Goal: Task Accomplishment & Management: Manage account settings

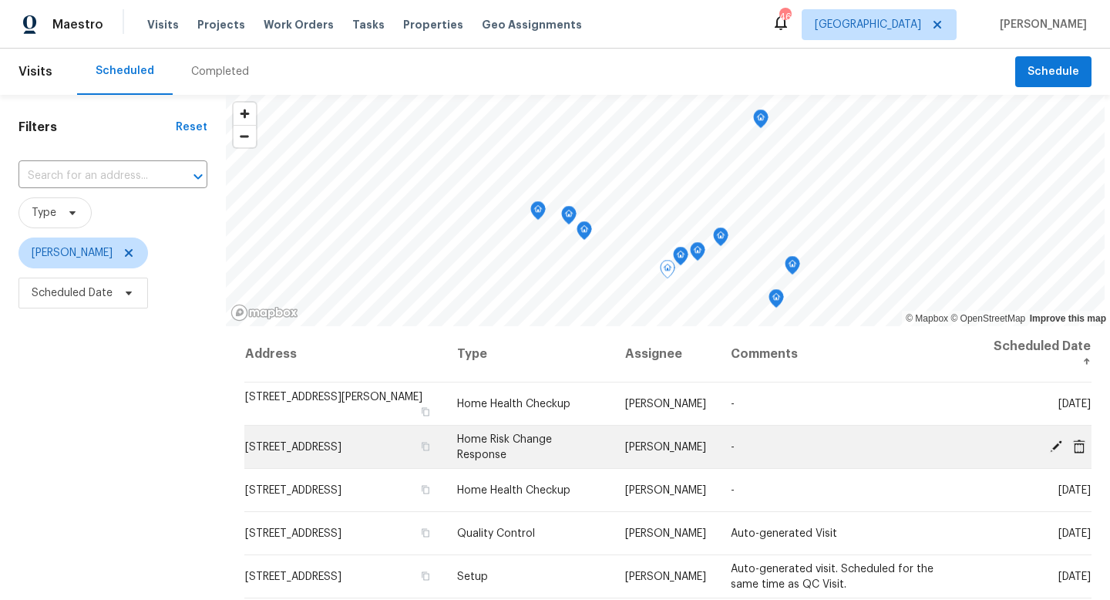
click at [1055, 446] on icon at bounding box center [1056, 445] width 12 height 12
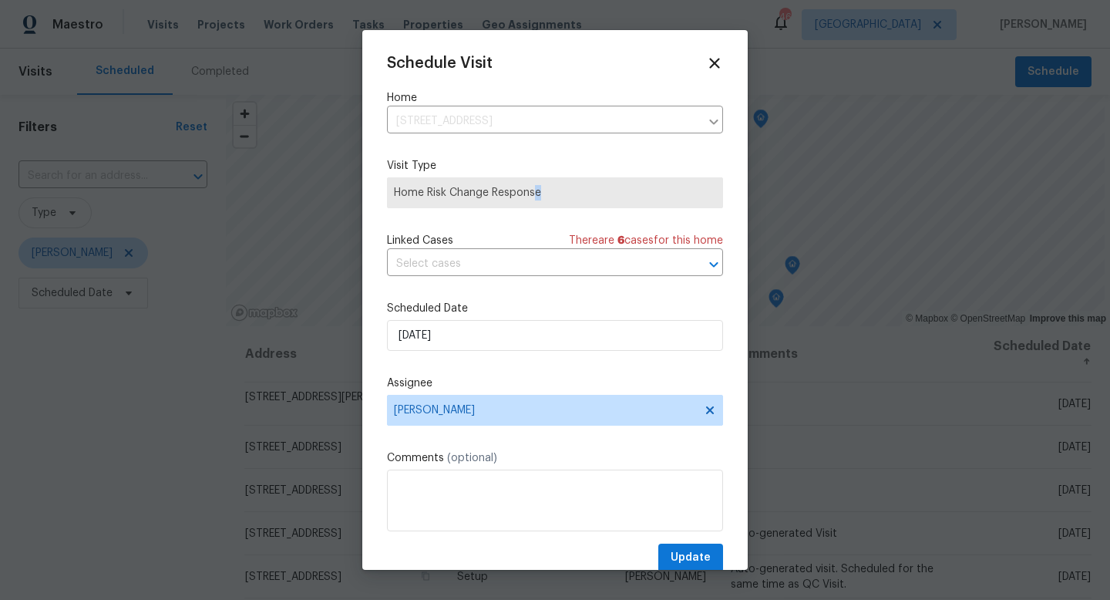
click at [533, 200] on span "Home Risk Change Response" at bounding box center [555, 192] width 336 height 31
click at [717, 65] on icon at bounding box center [714, 63] width 11 height 11
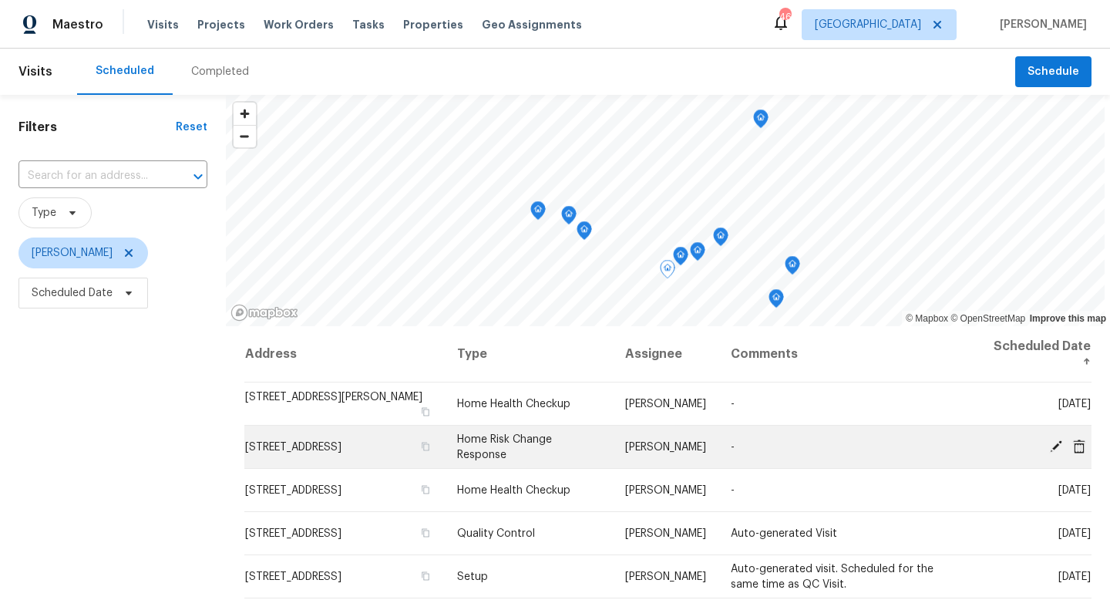
click at [1077, 453] on div at bounding box center [1037, 447] width 106 height 16
click at [1082, 447] on icon at bounding box center [1079, 446] width 12 height 14
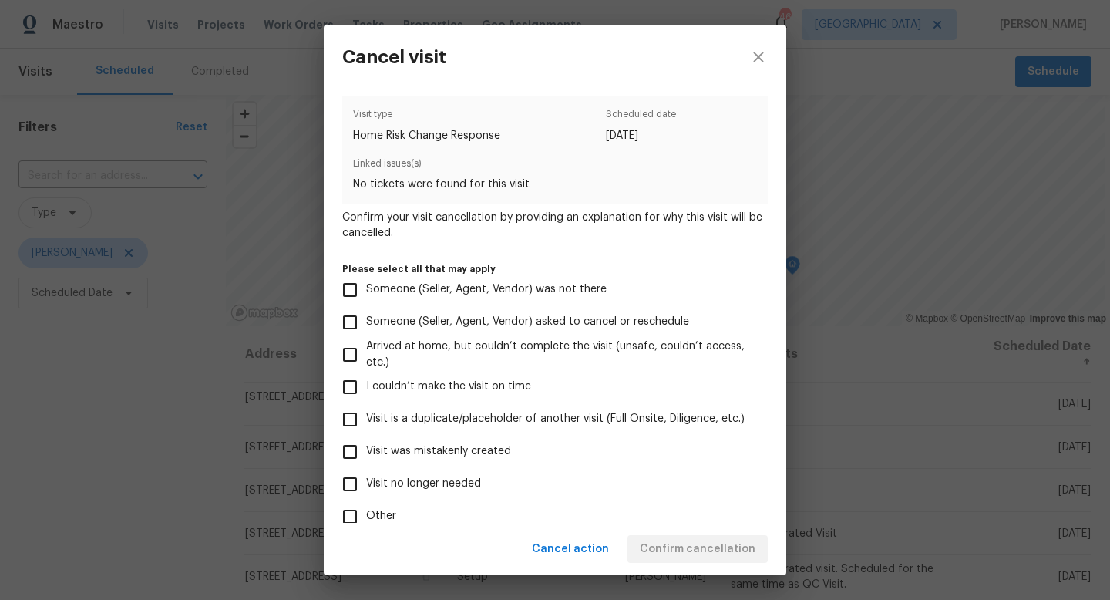
click at [419, 456] on span "Visit was mistakenly created" at bounding box center [438, 451] width 145 height 16
click at [366, 456] on input "Visit was mistakenly created" at bounding box center [350, 452] width 32 height 32
checkbox input "true"
click at [661, 545] on span "Confirm cancellation" at bounding box center [698, 549] width 116 height 19
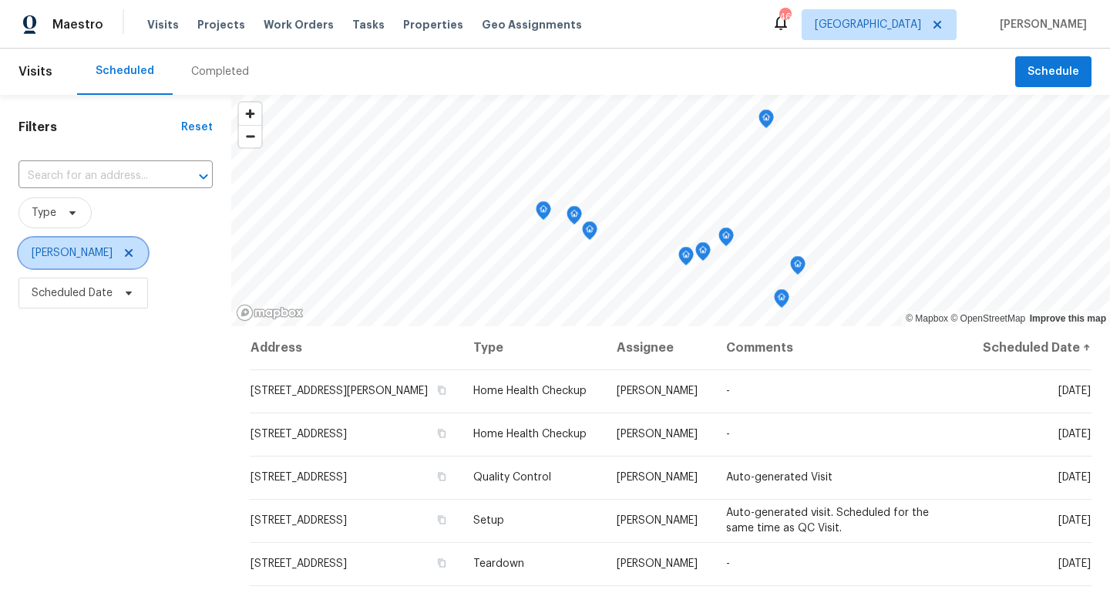
click at [125, 254] on icon at bounding box center [129, 253] width 8 height 8
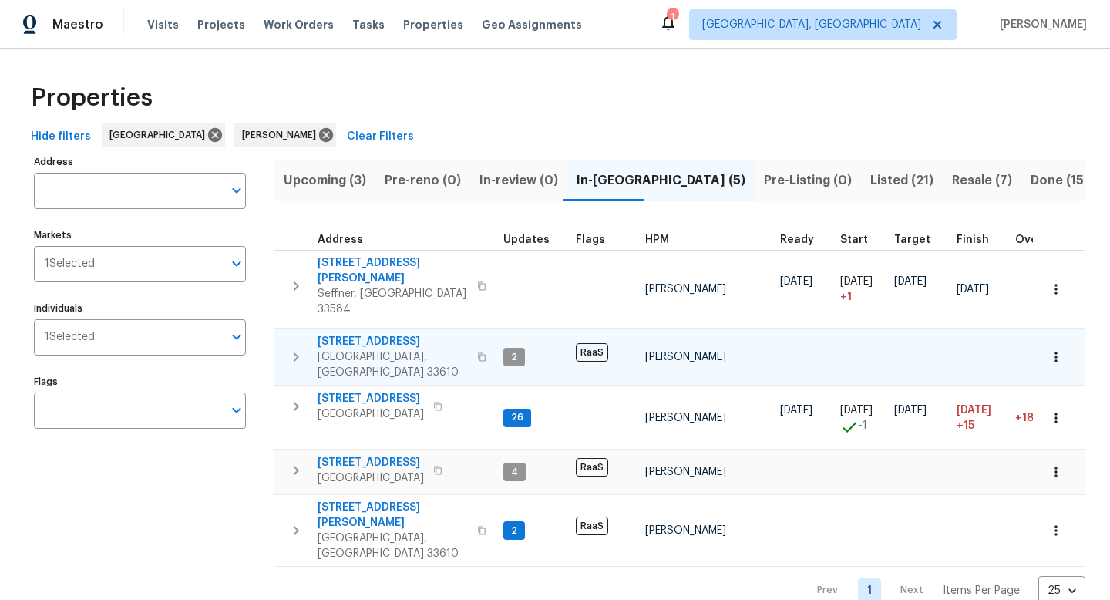
click at [376, 334] on span "2634 E 38th Ave" at bounding box center [393, 341] width 150 height 15
click at [372, 455] on span "3207 N 45th St" at bounding box center [371, 462] width 106 height 15
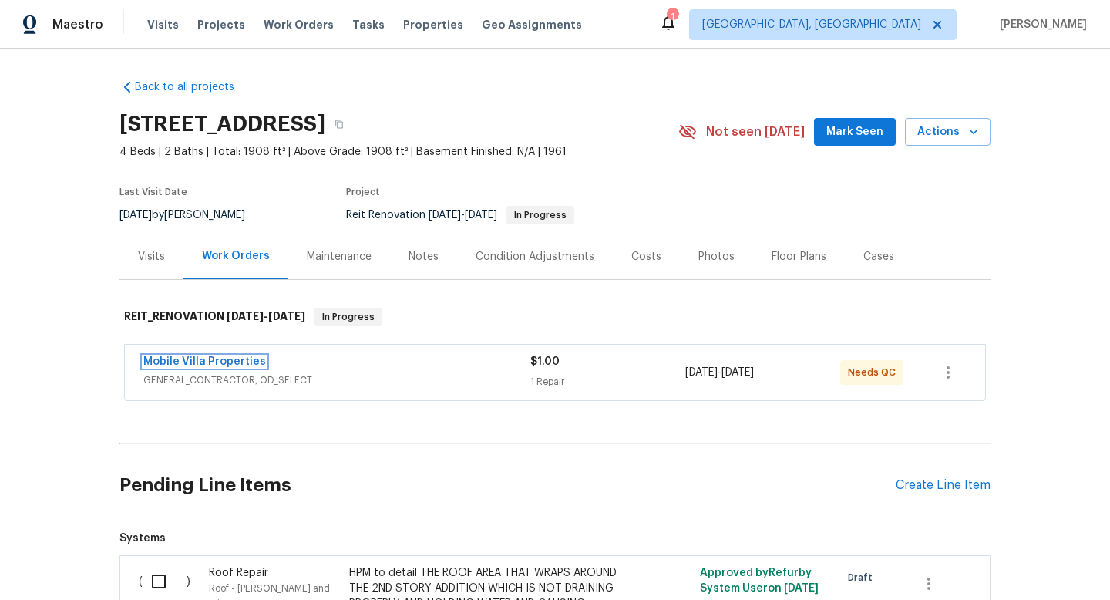
click at [232, 364] on link "Mobile Villa Properties" at bounding box center [204, 361] width 123 height 11
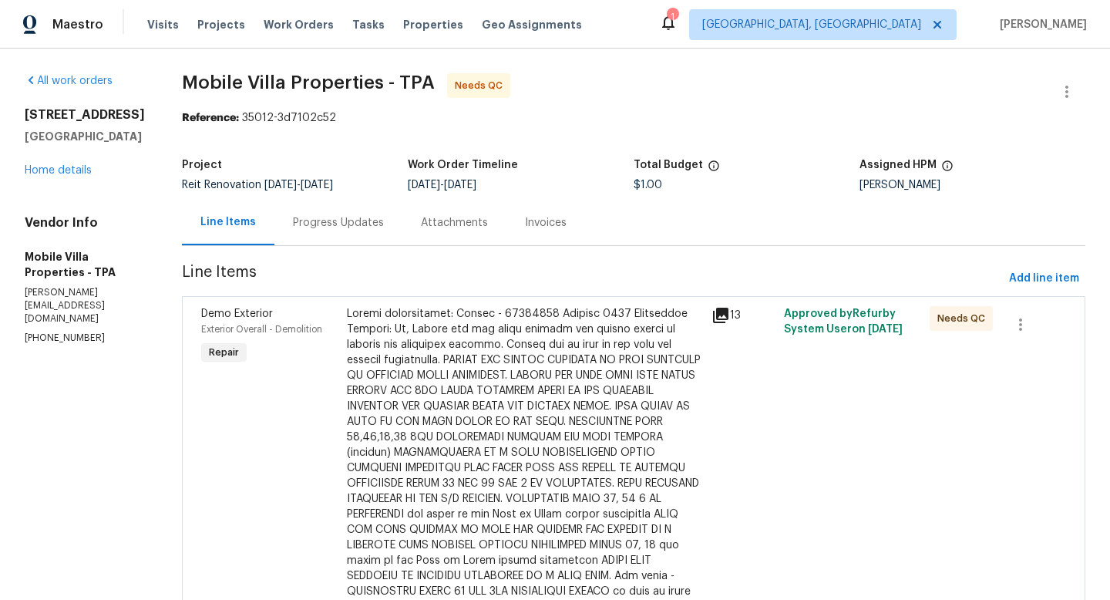
click at [274, 231] on div "Progress Updates" at bounding box center [338, 222] width 128 height 45
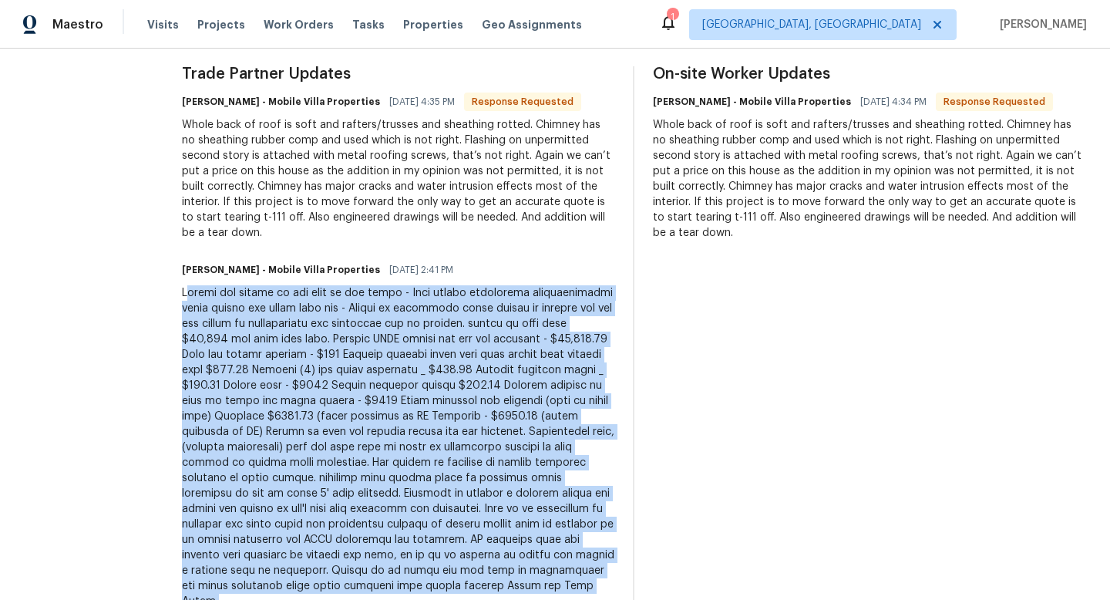
scroll to position [481, 0]
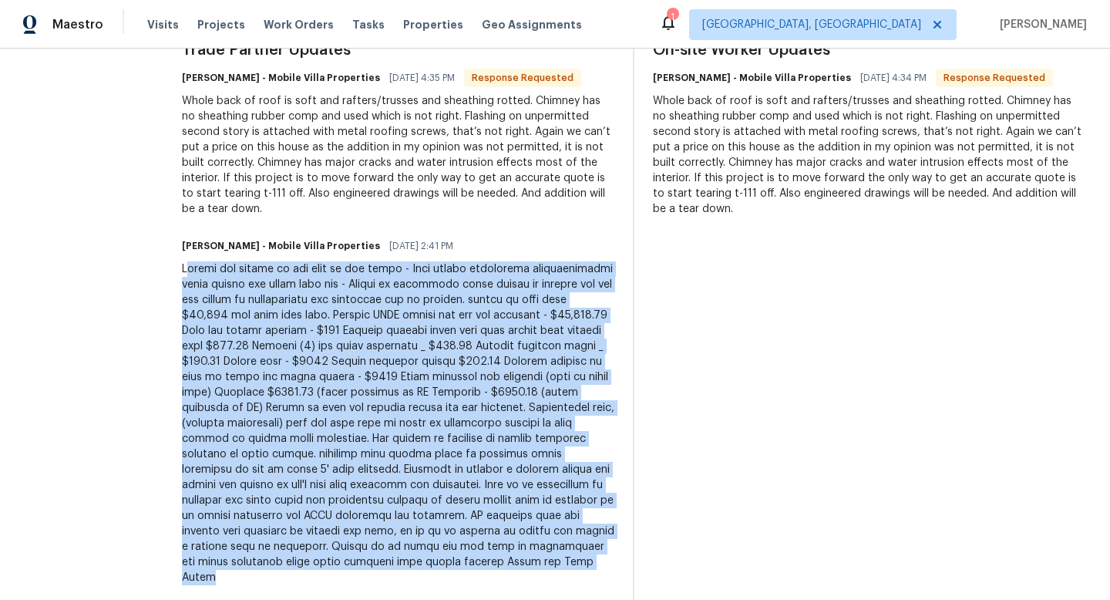
drag, startPoint x: 119, startPoint y: 374, endPoint x: 342, endPoint y: 528, distance: 270.3
click at [342, 528] on div "Trade Partner Updates James Carey - Mobile Villa Properties 08/04/2025 4:35 PM …" at bounding box center [398, 382] width 432 height 681
copy div "epair the stucco at the rear of the house - Wood damage underneath undeterminab…"
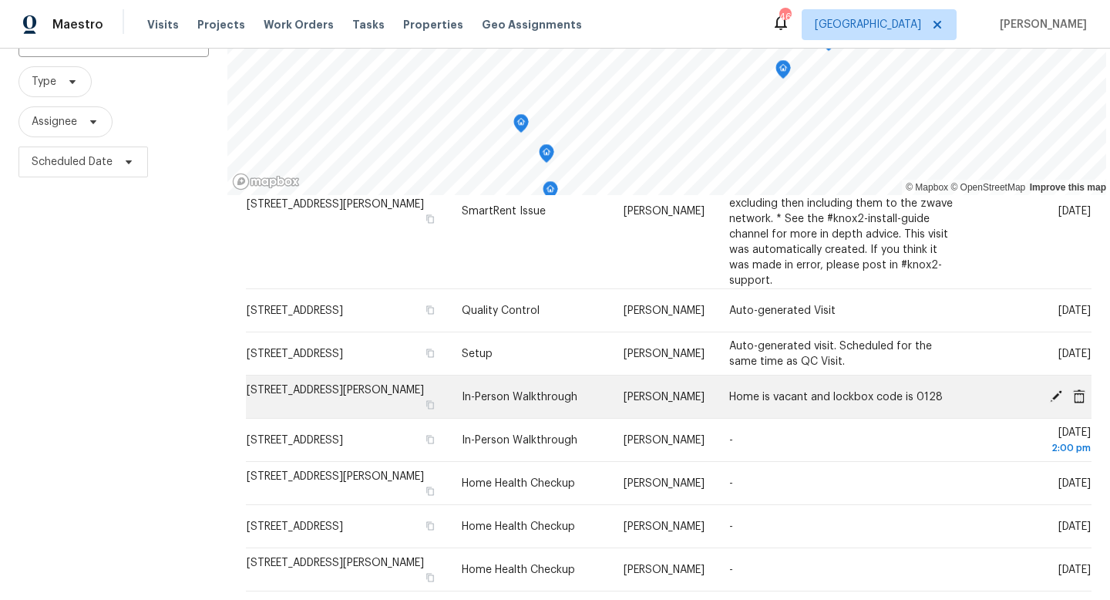
scroll to position [206, 0]
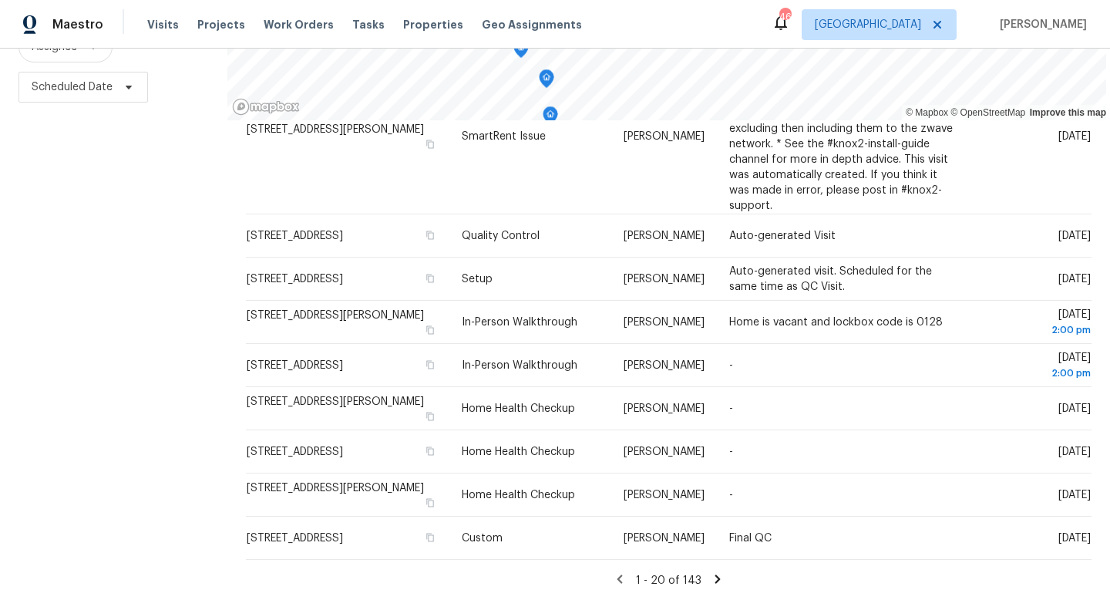
click at [711, 578] on icon at bounding box center [718, 579] width 14 height 14
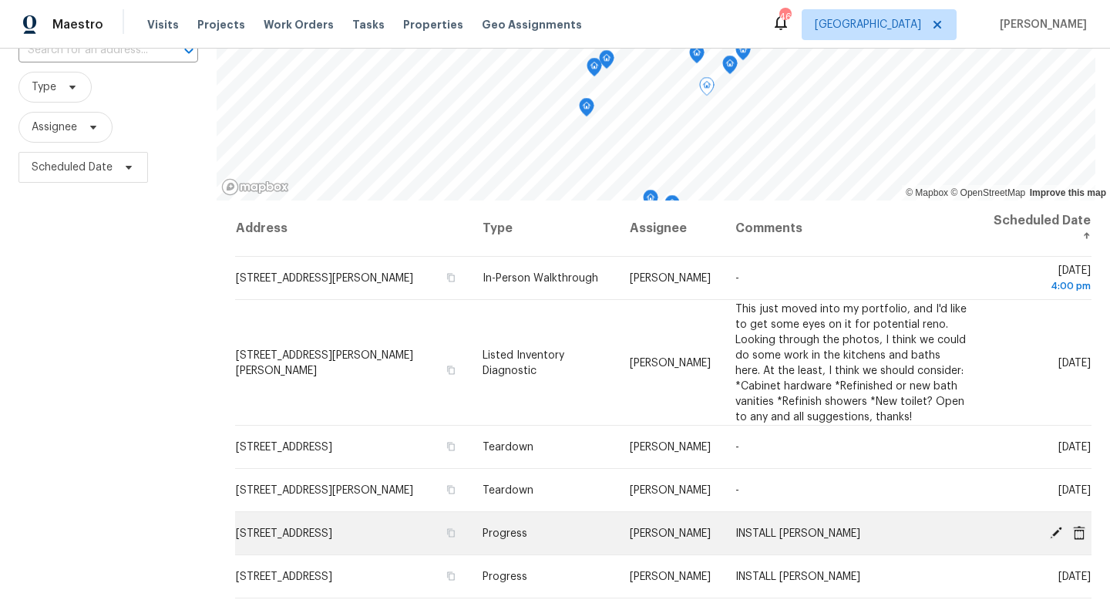
scroll to position [0, 0]
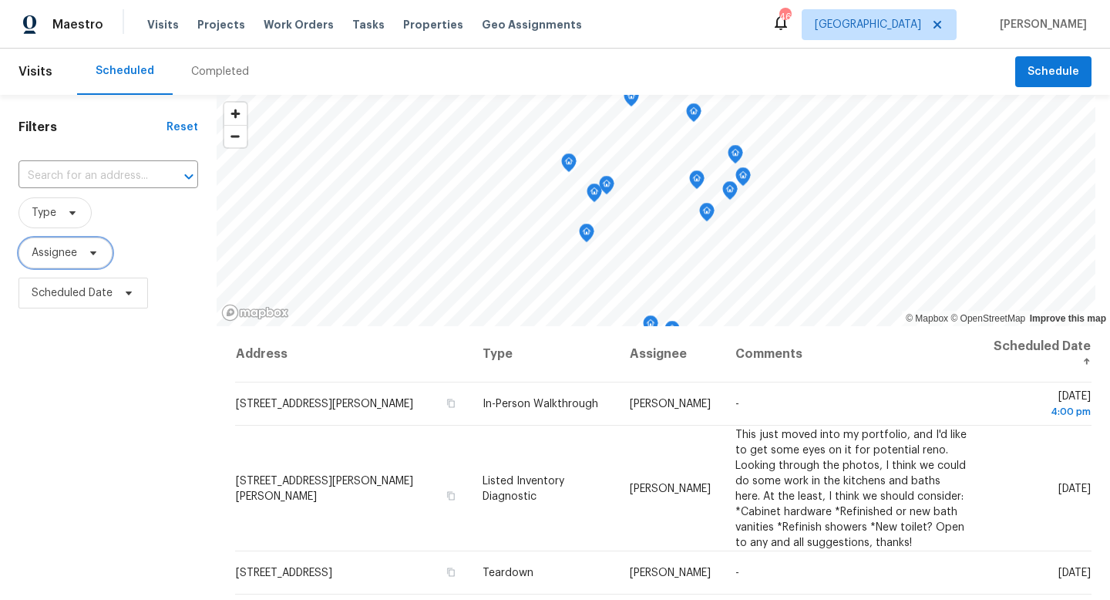
click at [63, 261] on span "Assignee" at bounding box center [66, 252] width 94 height 31
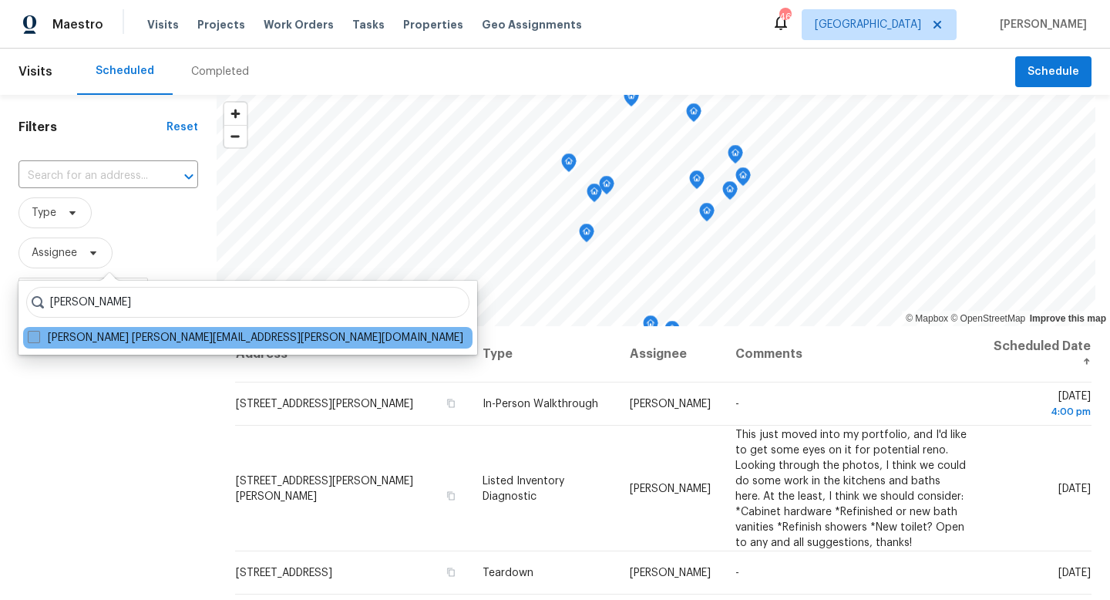
type input "bobby fortin"
click at [82, 341] on label "Bobby Fortin robert.fortin@opendoor.com" at bounding box center [246, 337] width 436 height 15
click at [38, 340] on input "Bobby Fortin robert.fortin@opendoor.com" at bounding box center [33, 335] width 10 height 10
checkbox input "true"
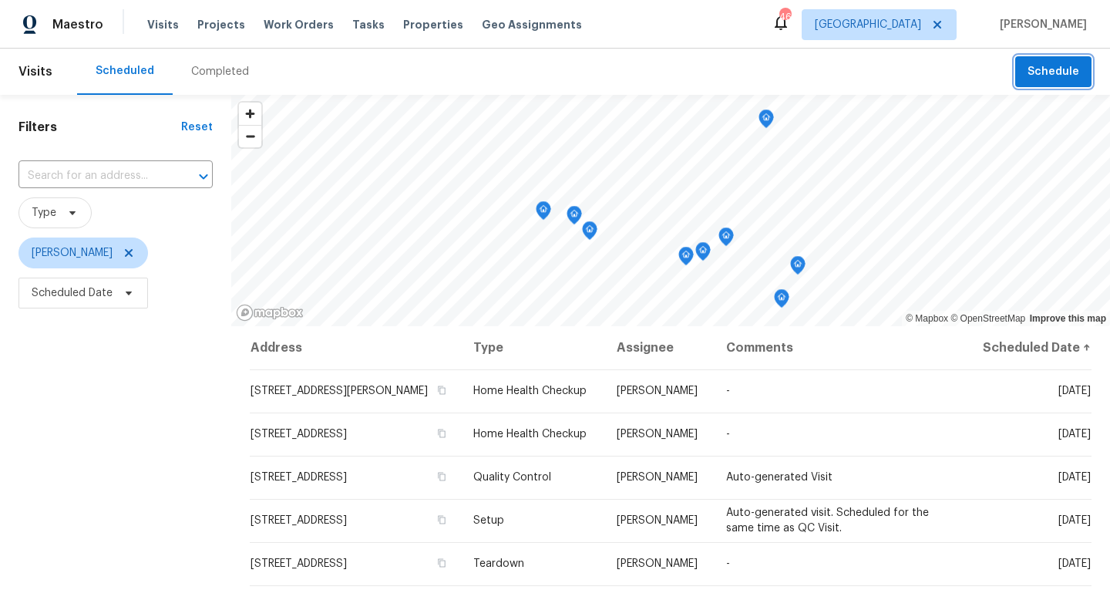
click at [1025, 83] on button "Schedule" at bounding box center [1053, 72] width 76 height 32
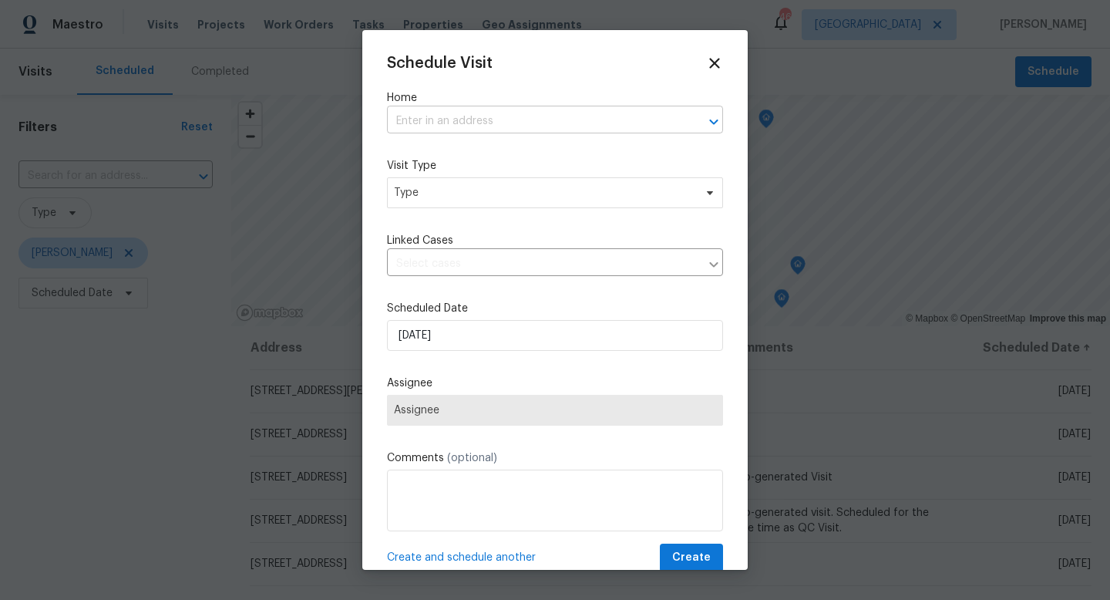
click at [565, 129] on input "text" at bounding box center [533, 121] width 293 height 24
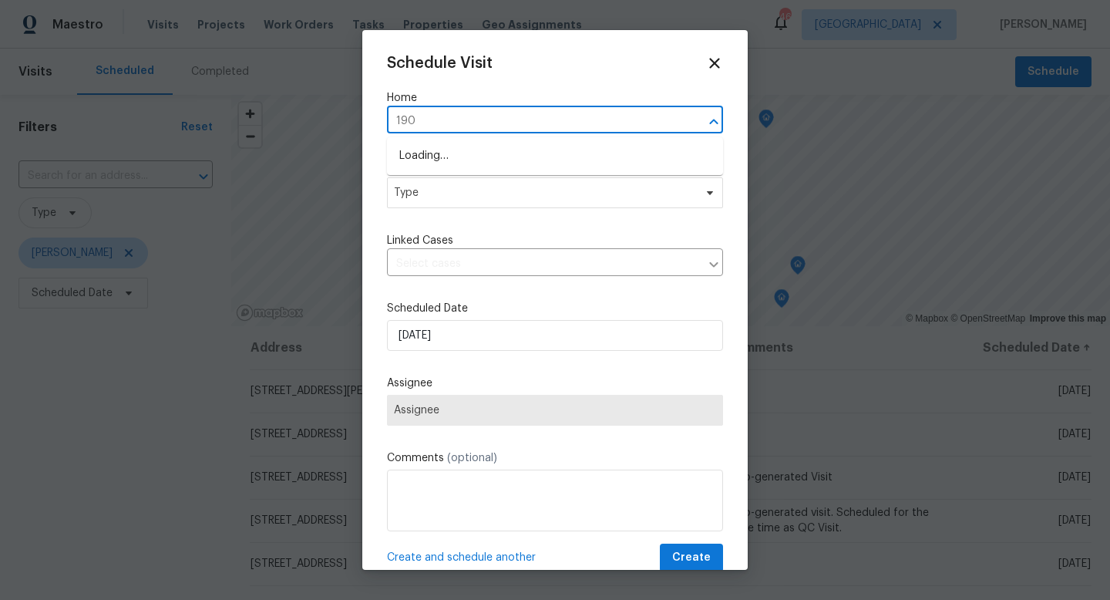
type input "1905"
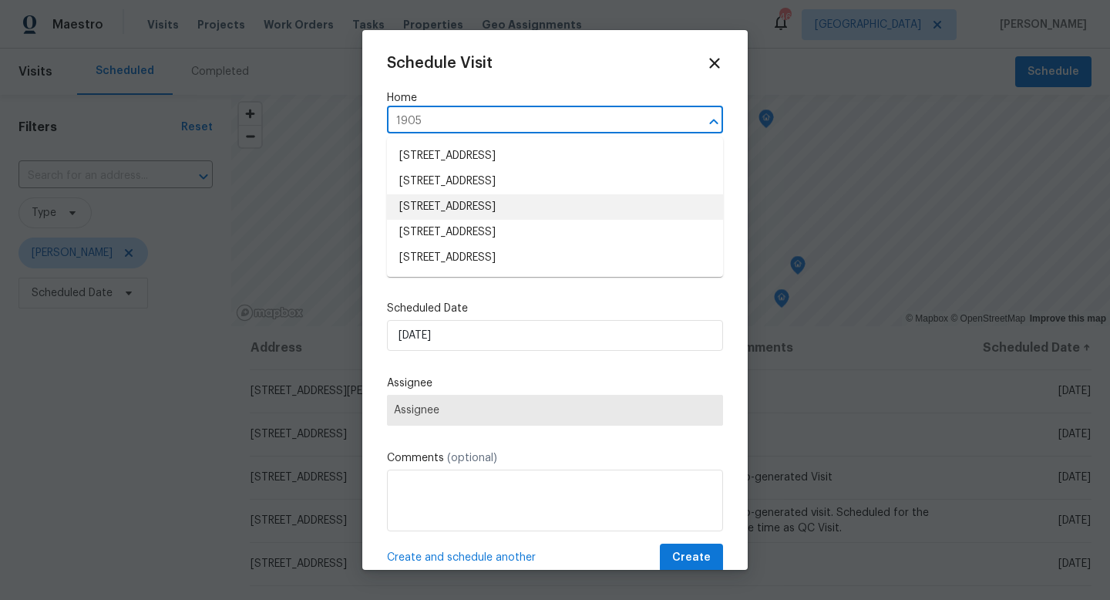
click at [500, 214] on li "1905 S West Shore Blvd, Tampa, FL 33629" at bounding box center [555, 206] width 336 height 25
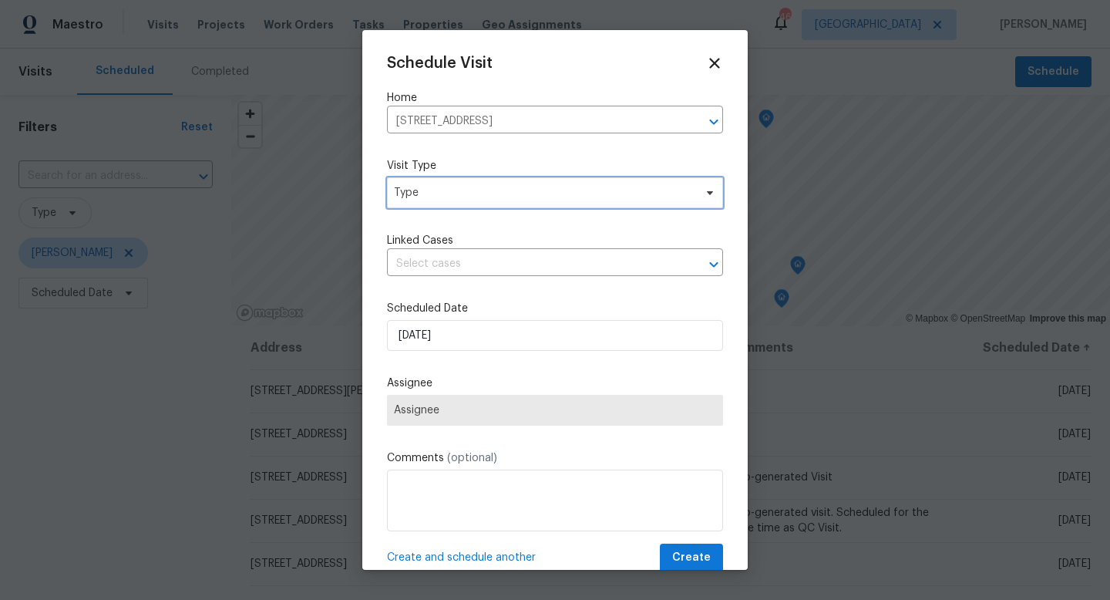
click at [459, 207] on span "Type" at bounding box center [555, 192] width 336 height 31
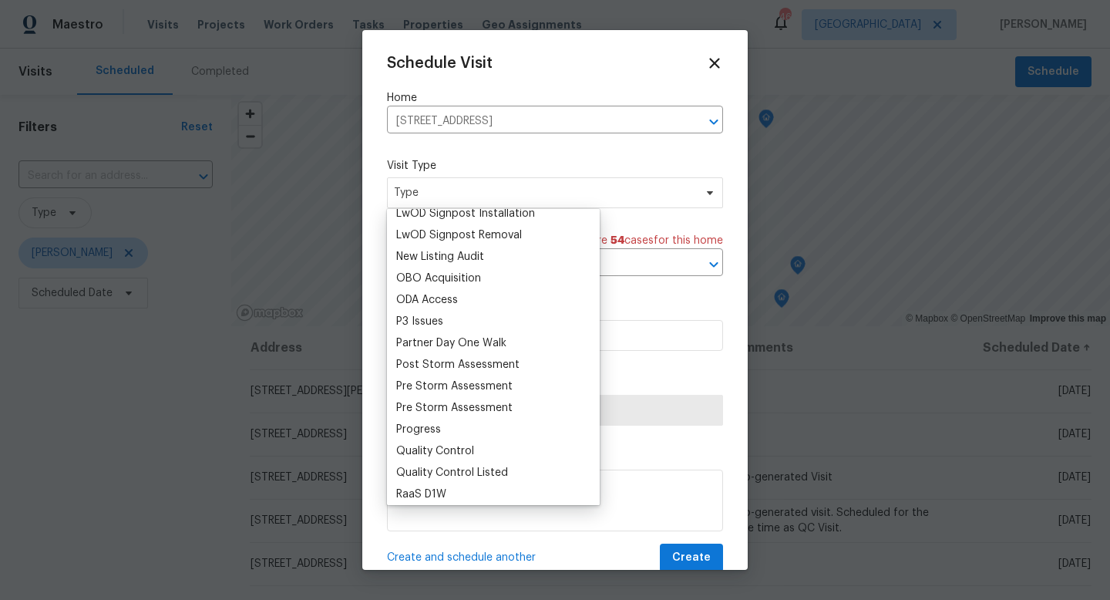
scroll to position [843, 0]
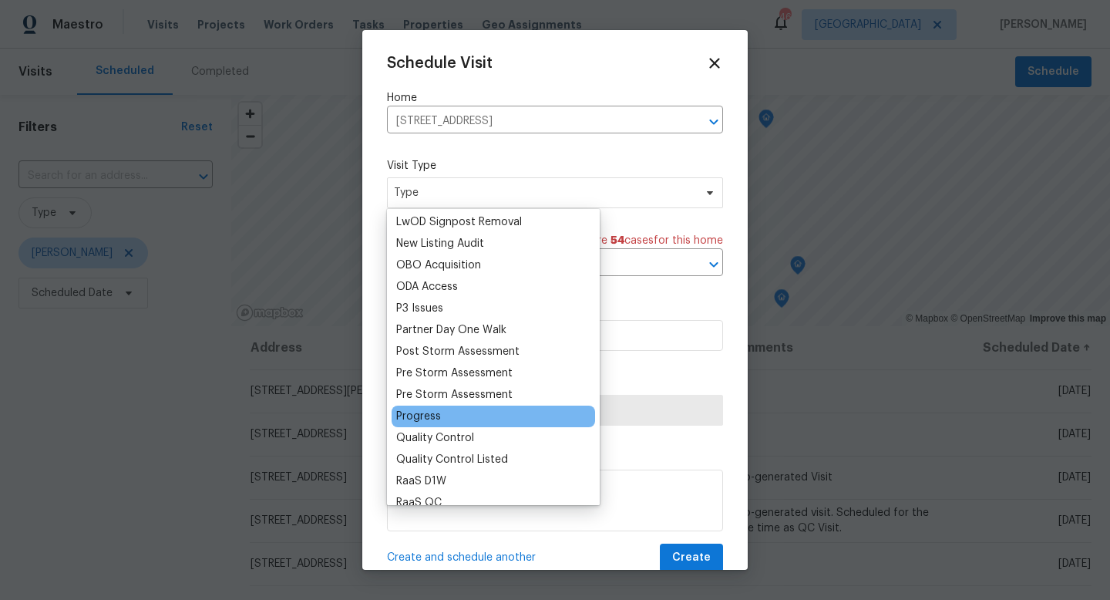
click at [418, 417] on div "Progress" at bounding box center [418, 416] width 45 height 15
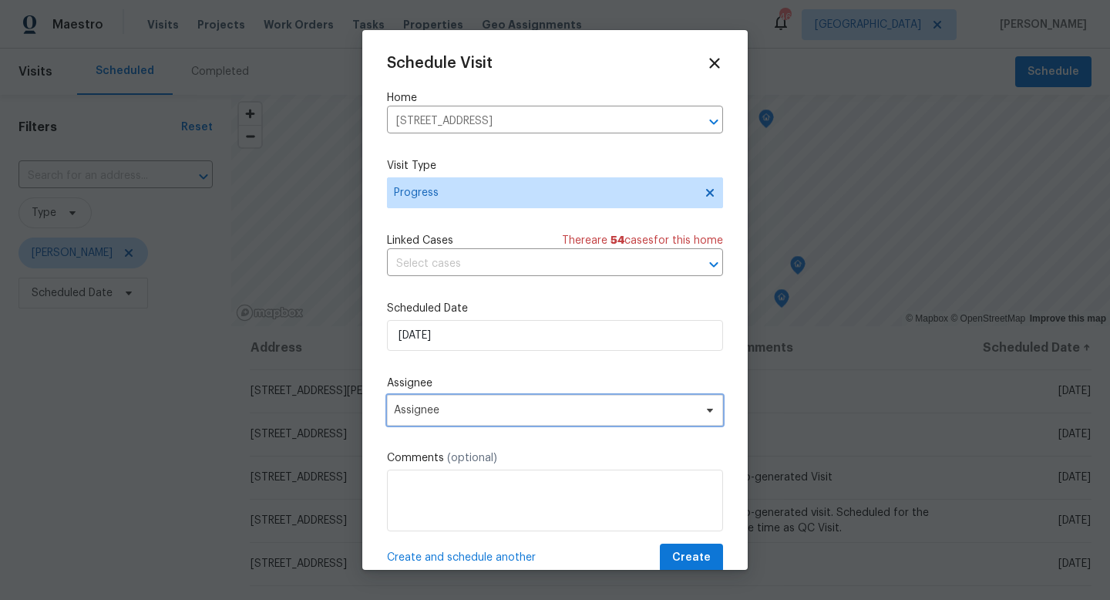
click at [435, 396] on span "Assignee" at bounding box center [555, 410] width 336 height 31
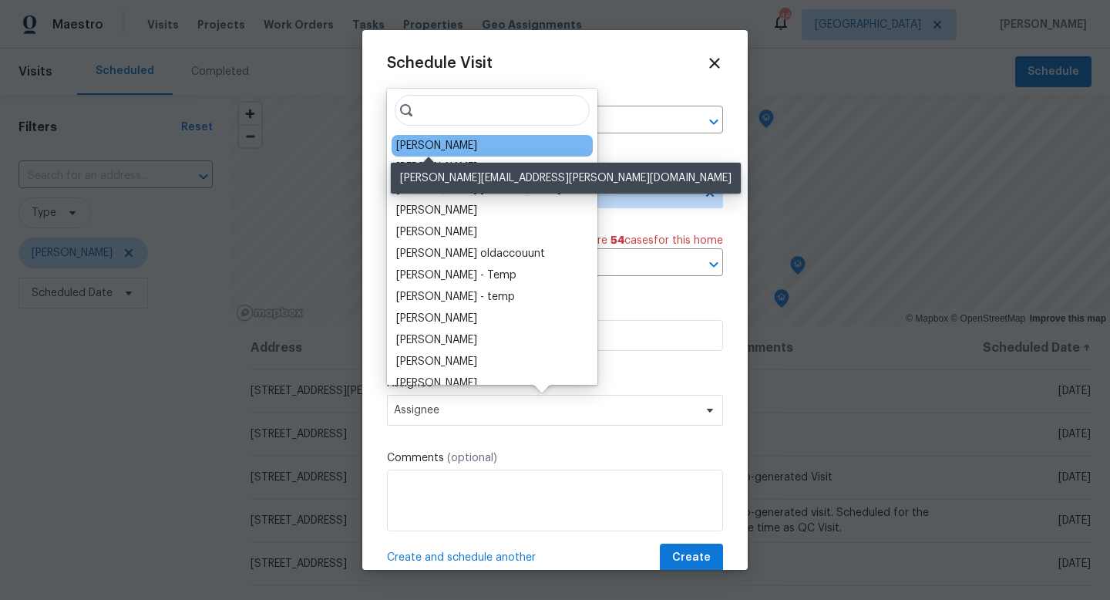
click at [443, 150] on div "[PERSON_NAME]" at bounding box center [436, 145] width 81 height 15
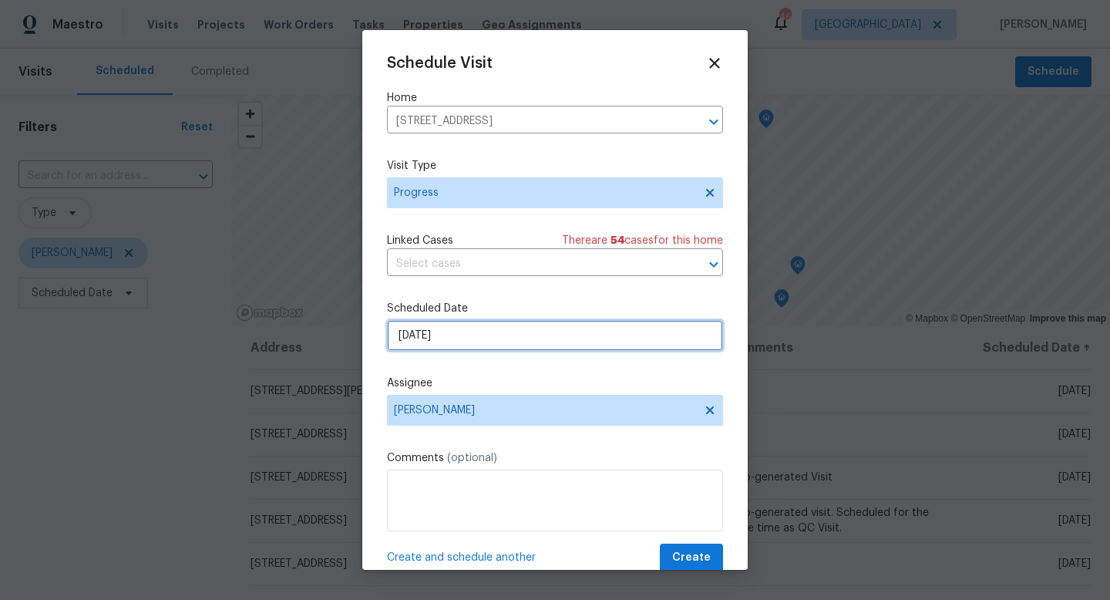
click at [412, 326] on input "8/12/2025" at bounding box center [555, 335] width 336 height 31
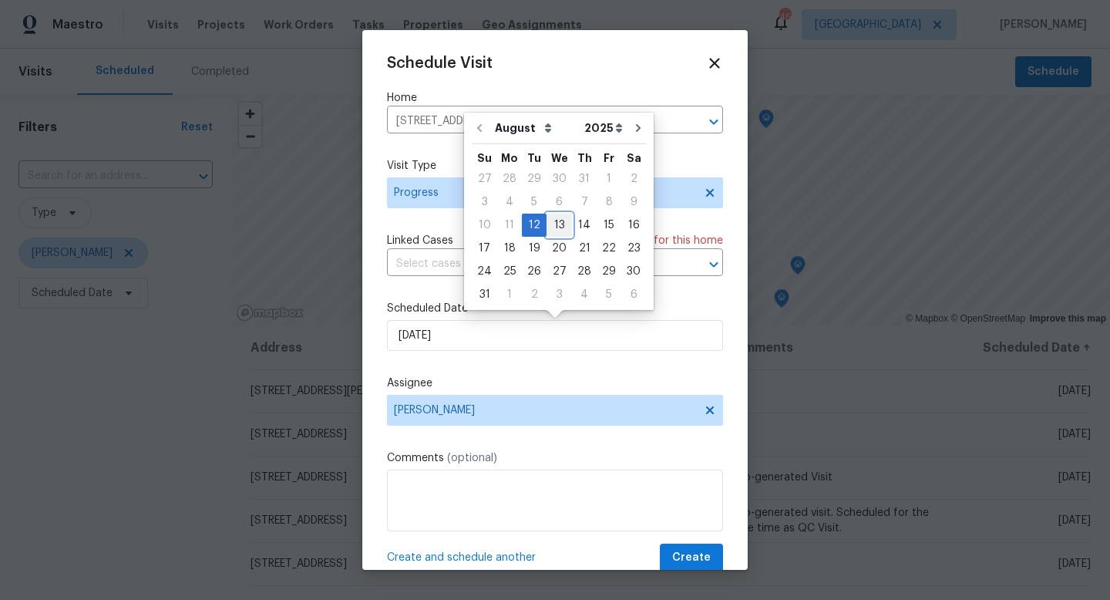
click at [552, 224] on div "13" at bounding box center [559, 225] width 25 height 22
type input "8/13/2025"
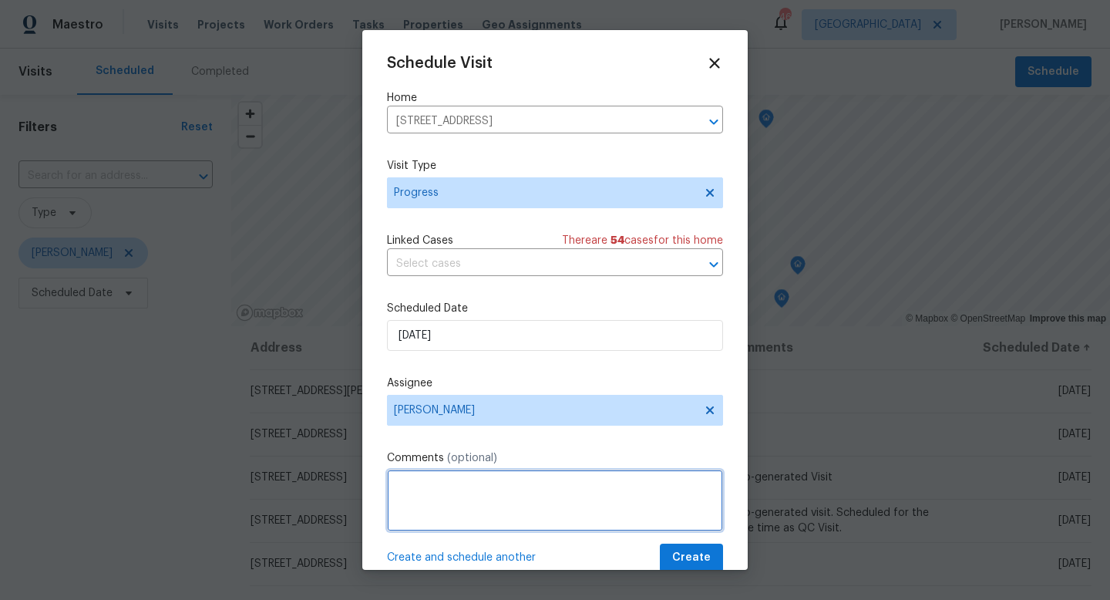
click at [409, 489] on textarea at bounding box center [555, 500] width 336 height 62
type textarea "X"
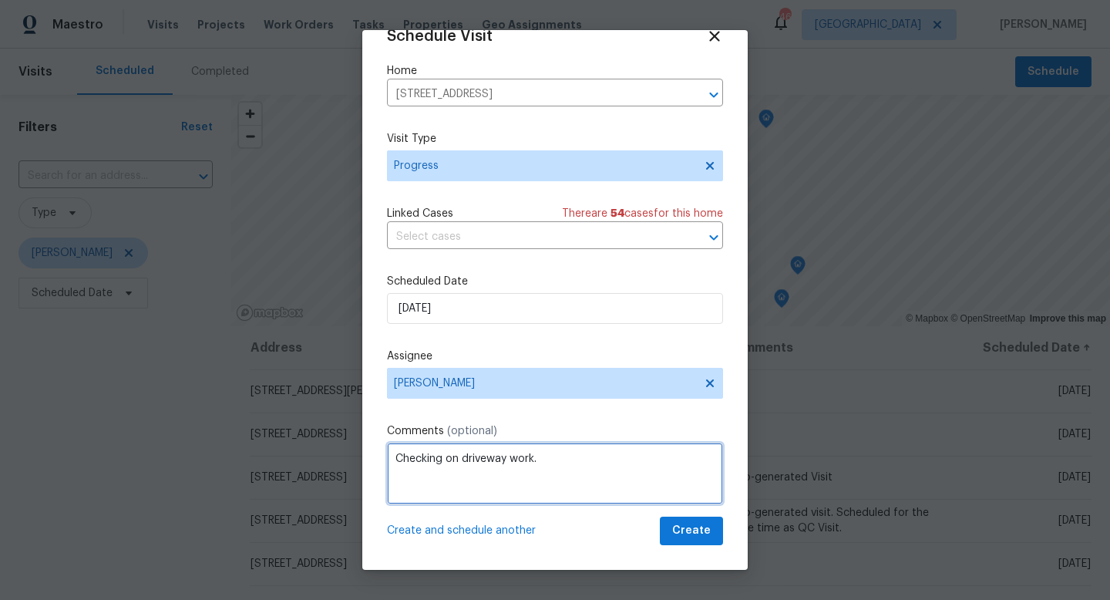
type textarea "Checking on driveway work."
click at [678, 550] on div "Schedule Visit Home 1905 S West Shore Blvd, Tampa, FL 33629 ​ Visit Type Progre…" at bounding box center [554, 300] width 385 height 540
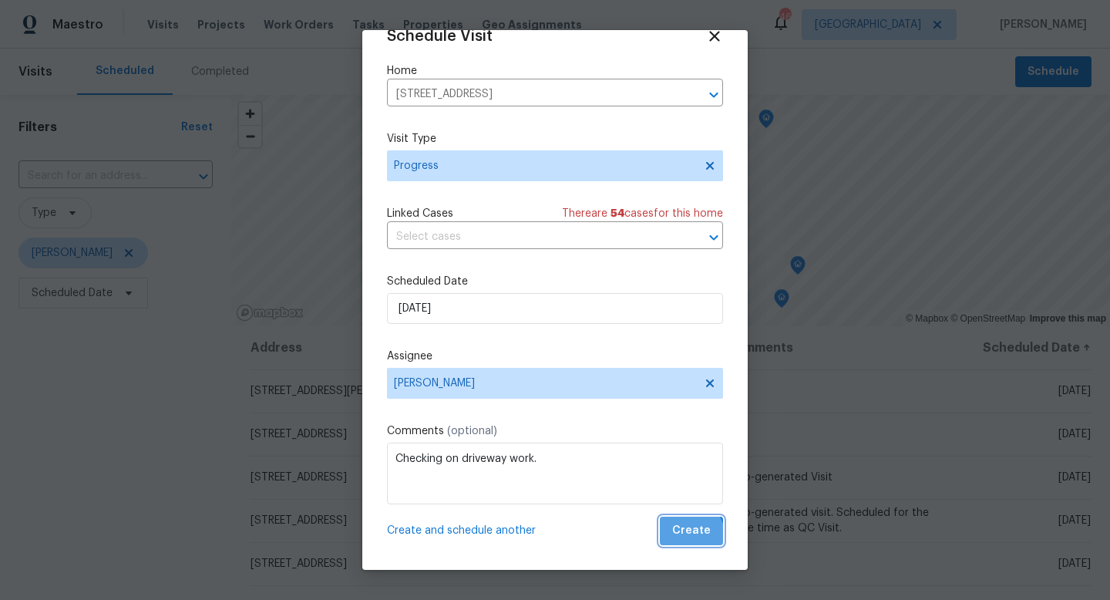
click at [686, 537] on span "Create" at bounding box center [691, 530] width 39 height 19
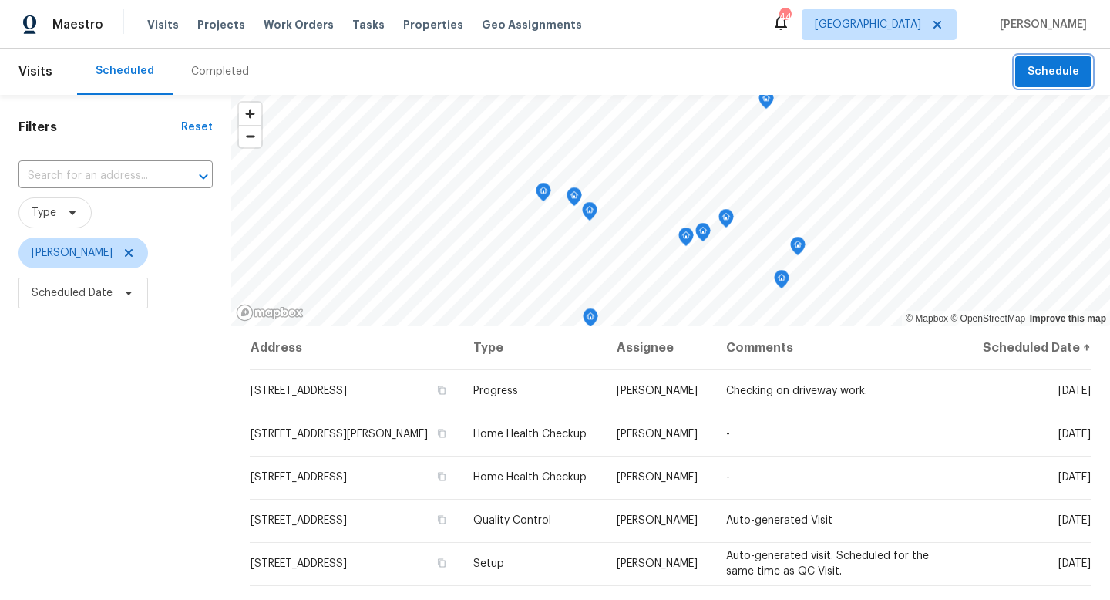
click at [1045, 75] on span "Schedule" at bounding box center [1054, 71] width 52 height 19
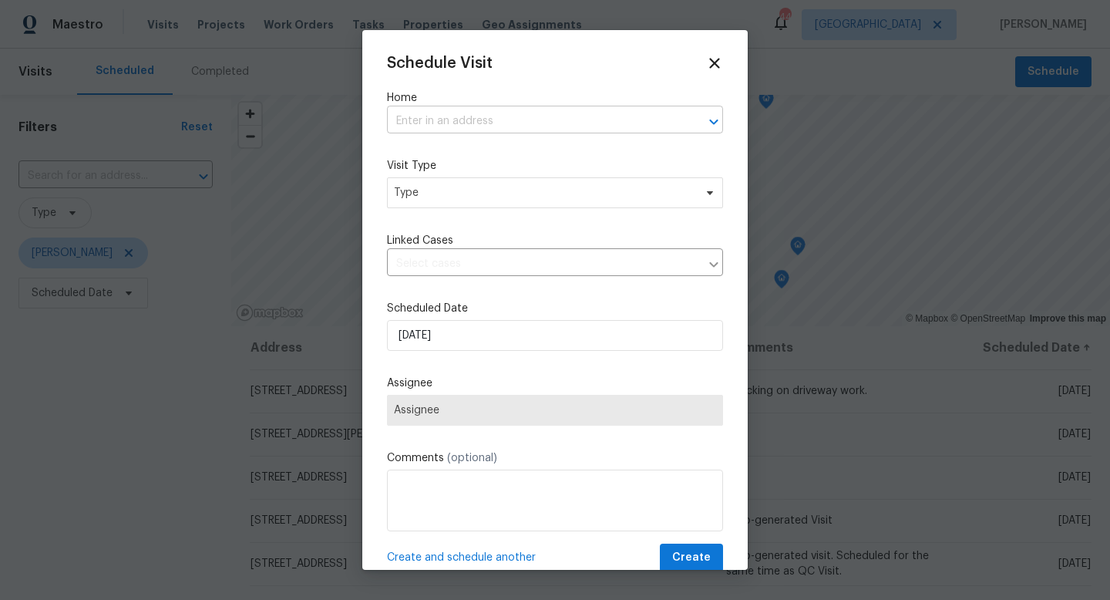
click at [644, 126] on input "text" at bounding box center [533, 121] width 293 height 24
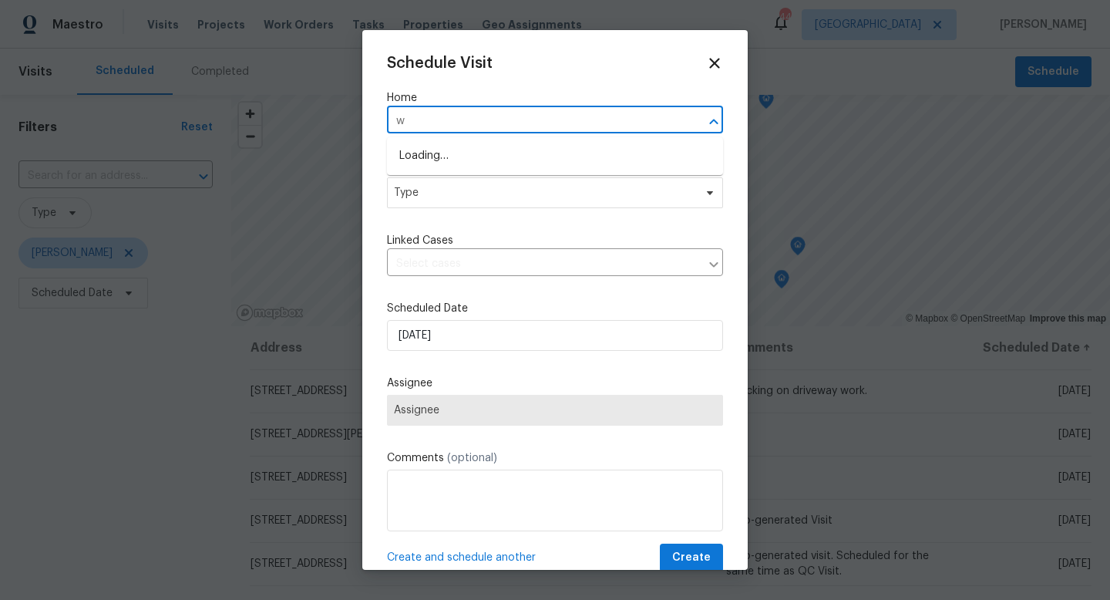
type input "w"
type input "4825"
click at [496, 173] on li "4825 W Bay Court Ave, Tampa, FL 33611" at bounding box center [555, 181] width 336 height 25
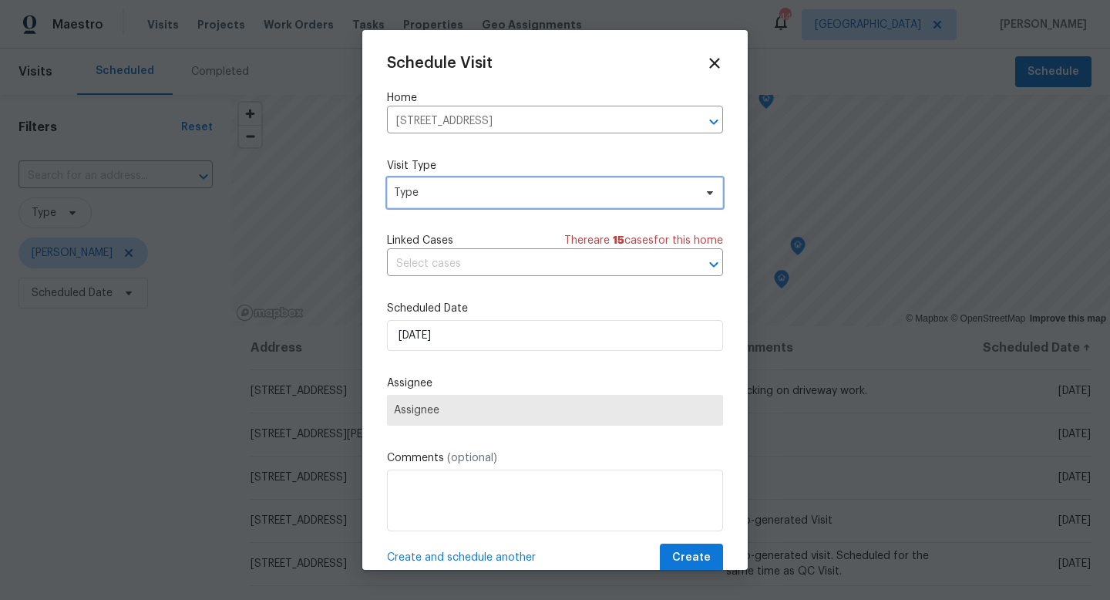
click at [435, 189] on span "Type" at bounding box center [544, 192] width 300 height 15
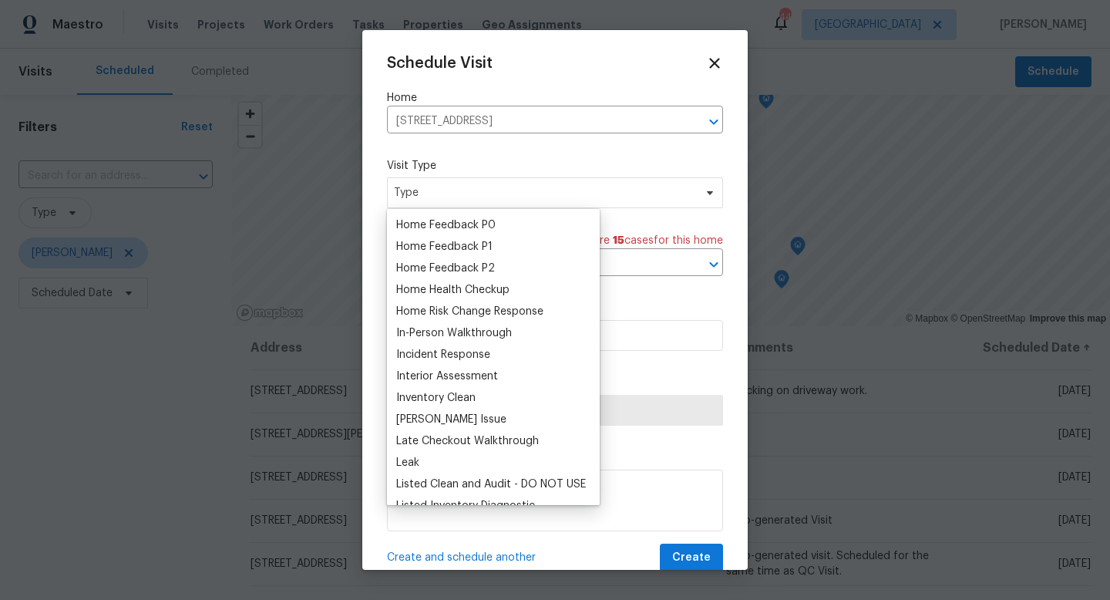
scroll to position [475, 0]
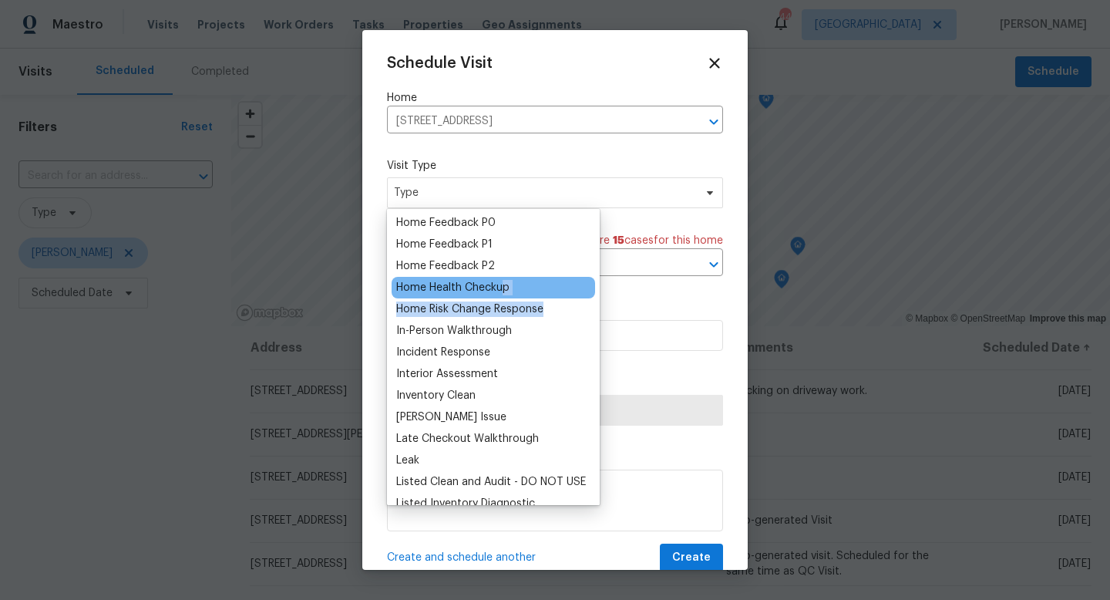
drag, startPoint x: 481, startPoint y: 318, endPoint x: 501, endPoint y: 282, distance: 40.7
click at [501, 282] on div "3D Tour Capture Access Issues Alarm BRN Day One Walk BRN Progress BRN Quality C…" at bounding box center [493, 357] width 213 height 296
click at [501, 282] on div "Home Health Checkup" at bounding box center [452, 287] width 113 height 15
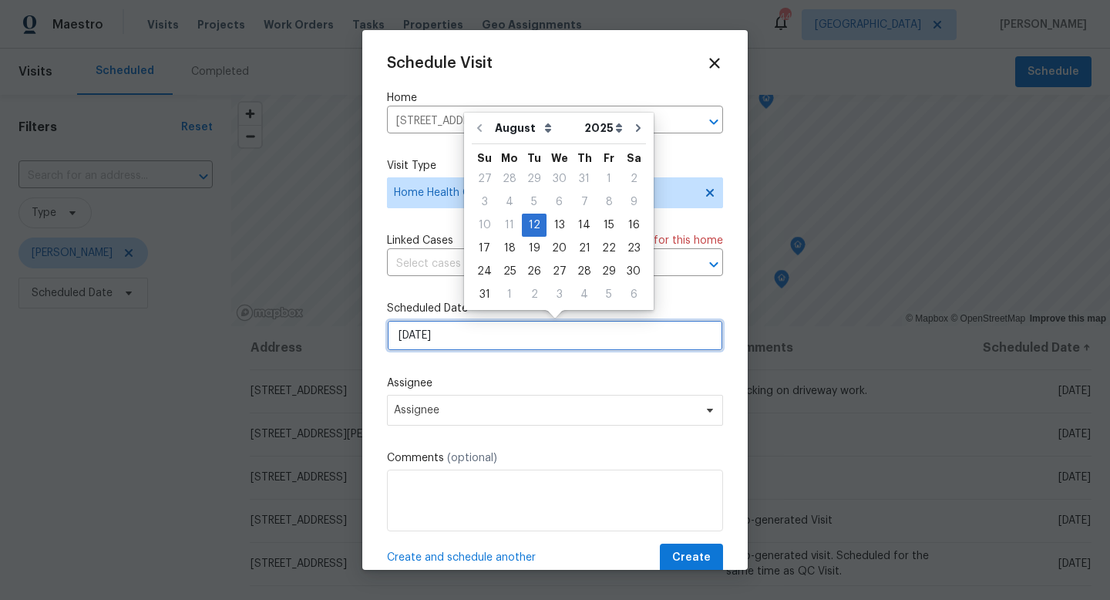
click at [437, 338] on input "8/12/2025" at bounding box center [555, 335] width 336 height 31
click at [550, 227] on div "13" at bounding box center [559, 225] width 25 height 22
type input "8/13/2025"
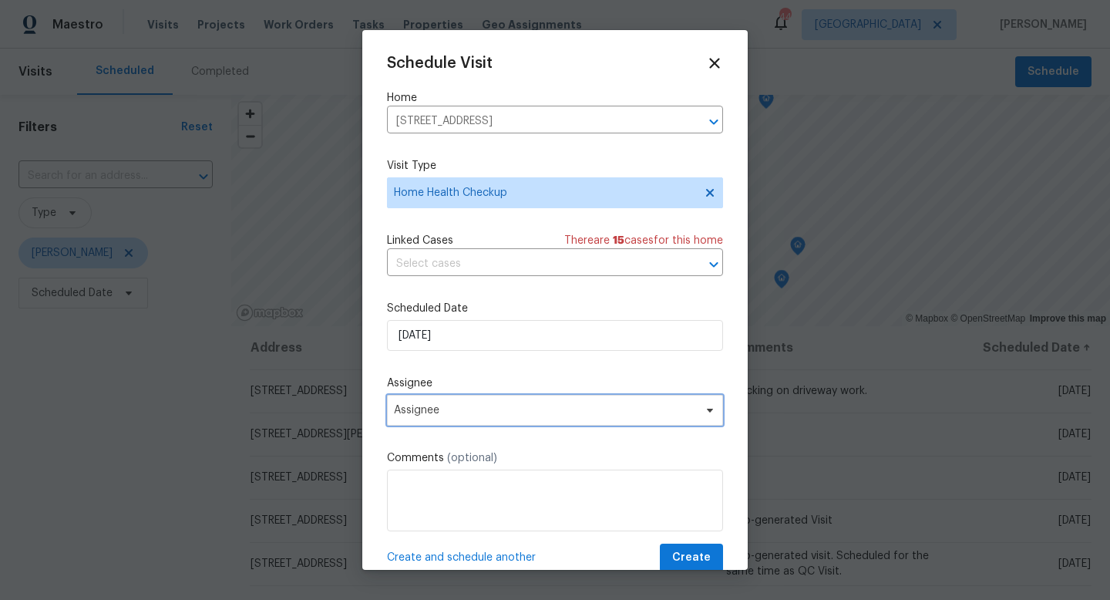
click at [429, 412] on span "Assignee" at bounding box center [545, 410] width 302 height 12
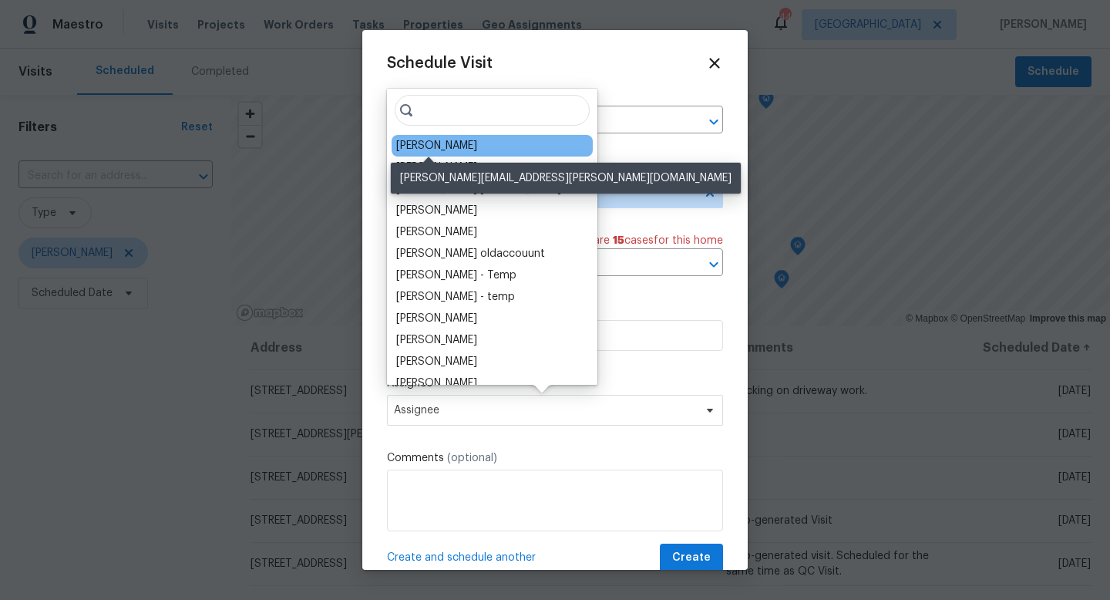
click at [421, 147] on div "[PERSON_NAME]" at bounding box center [436, 145] width 81 height 15
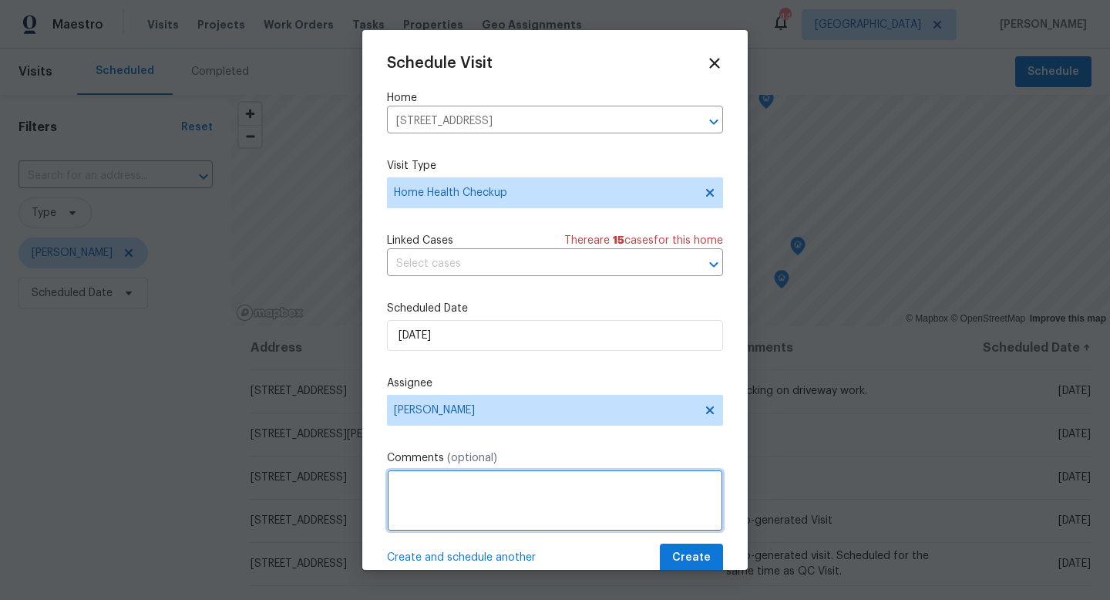
click at [626, 512] on textarea at bounding box center [555, 500] width 336 height 62
type textarea "Looking for possible salability items."
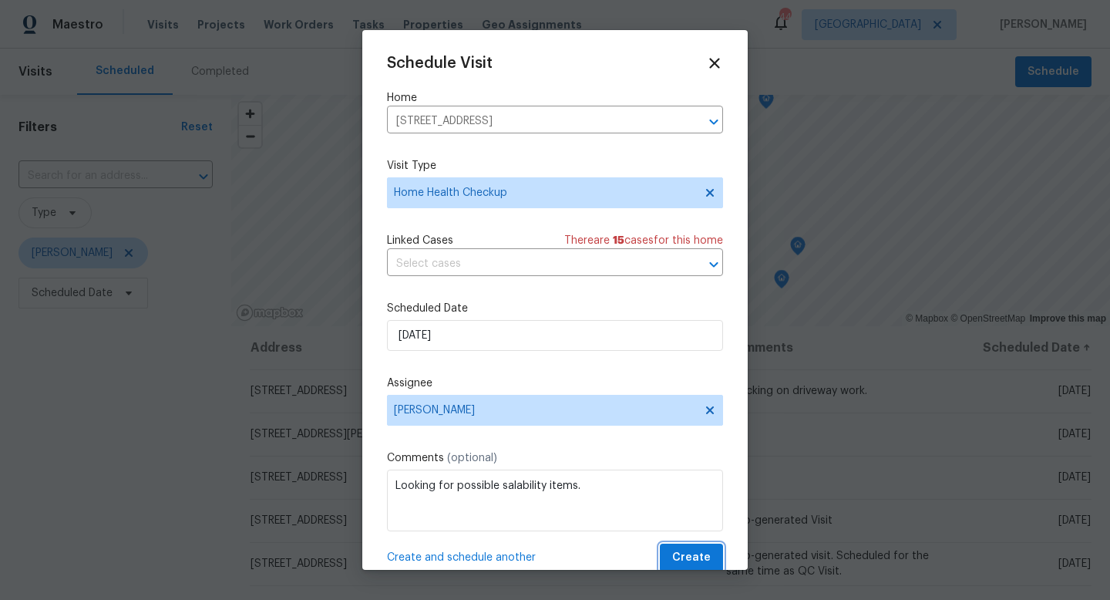
click at [712, 560] on button "Create" at bounding box center [691, 557] width 63 height 29
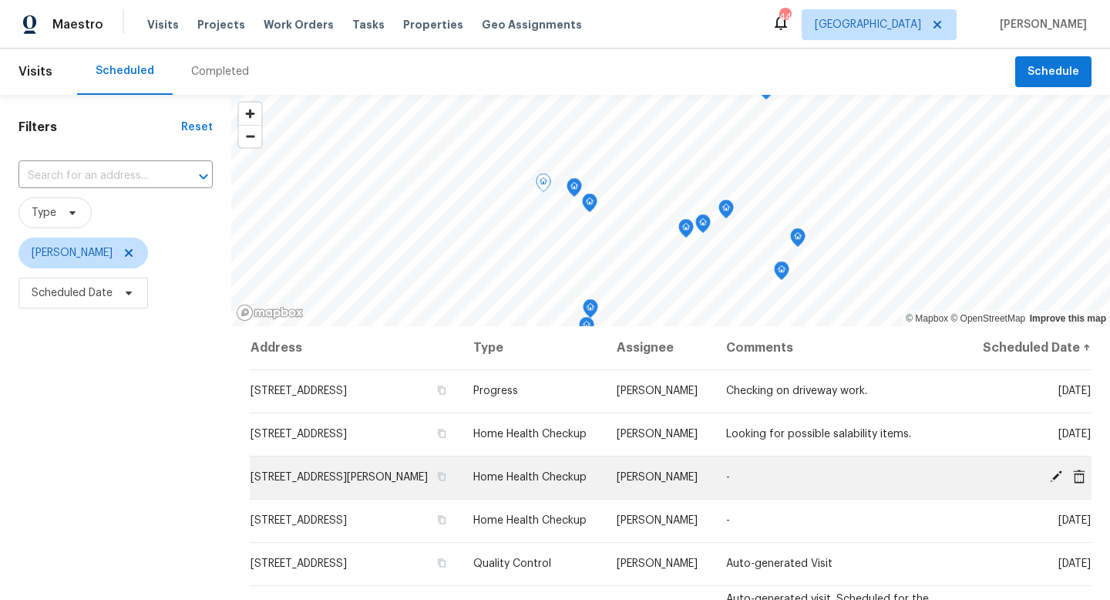
click at [1056, 483] on icon at bounding box center [1056, 476] width 12 height 12
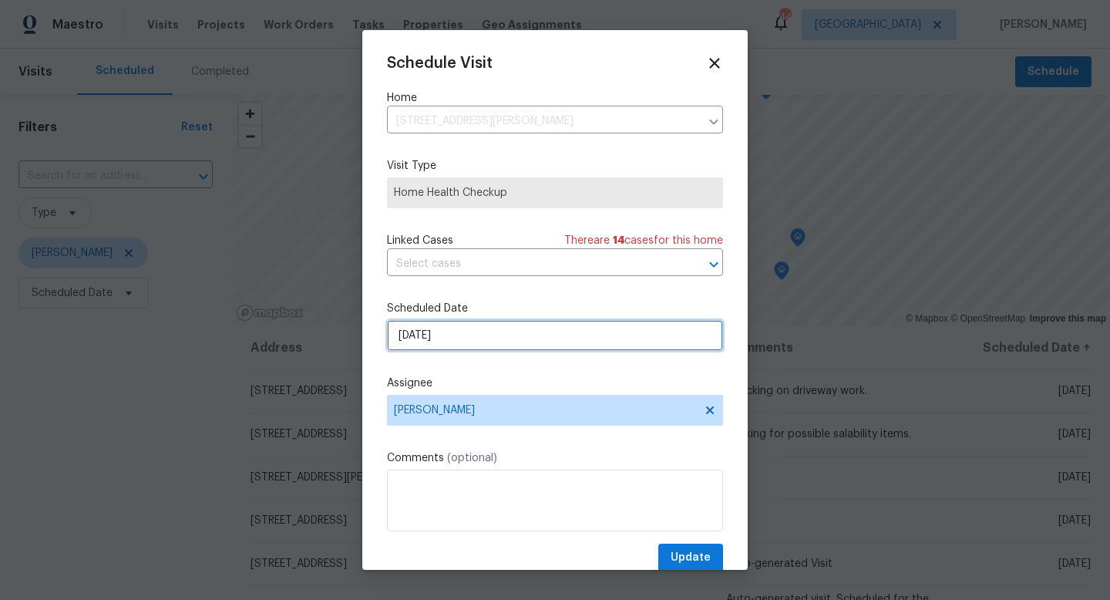
click at [597, 332] on input "8/13/2025" at bounding box center [555, 335] width 336 height 31
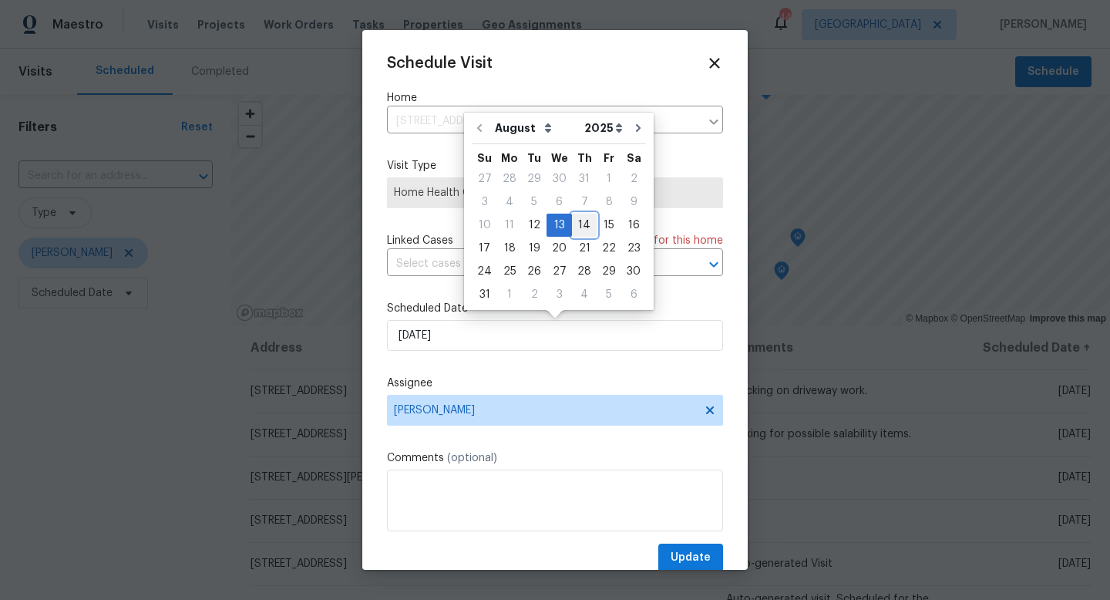
click at [578, 235] on div "14" at bounding box center [584, 225] width 25 height 22
type input "8/14/2025"
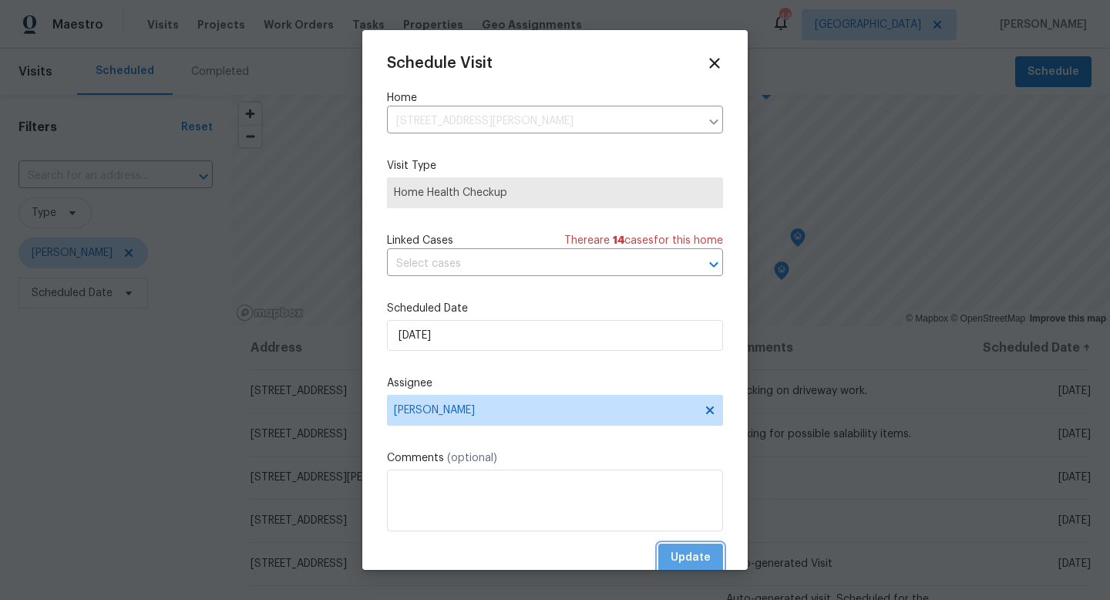
click at [675, 556] on span "Update" at bounding box center [691, 557] width 40 height 19
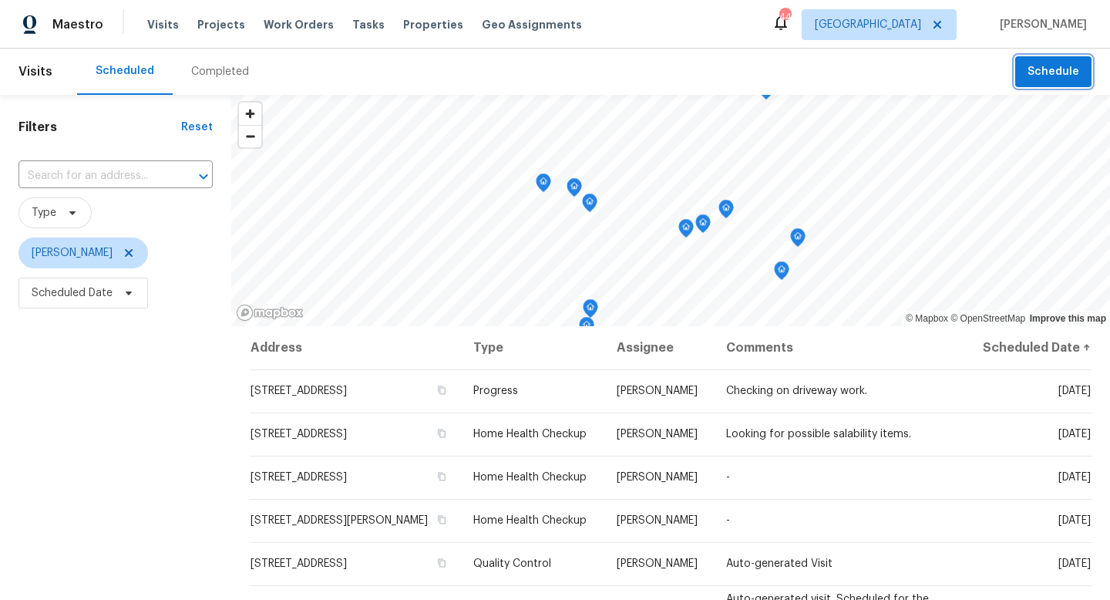
click at [1034, 79] on span "Schedule" at bounding box center [1054, 71] width 52 height 19
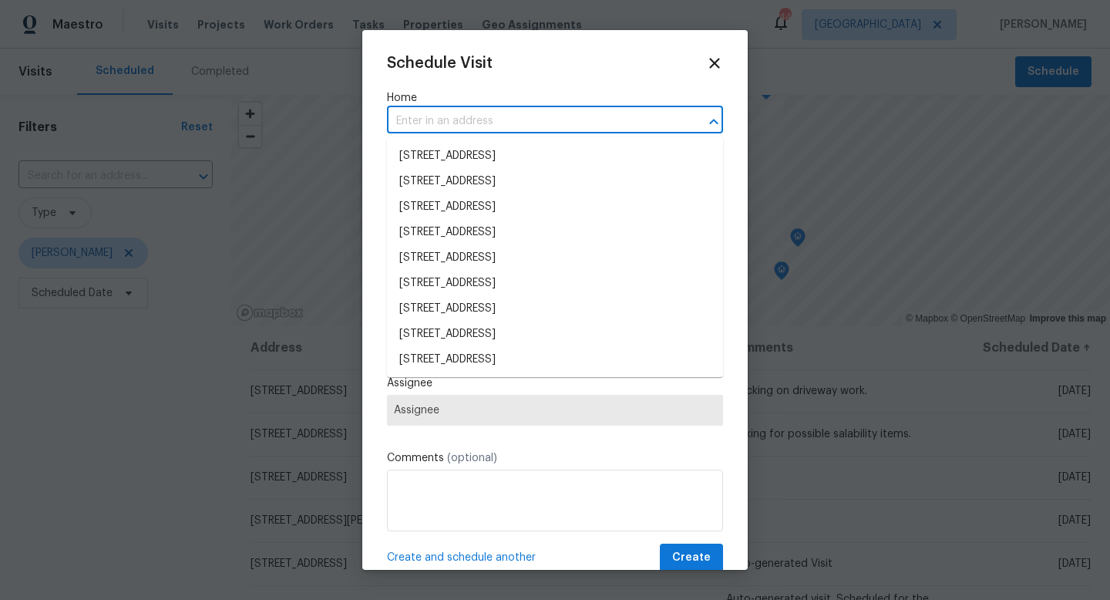
click at [552, 117] on input "text" at bounding box center [533, 121] width 293 height 24
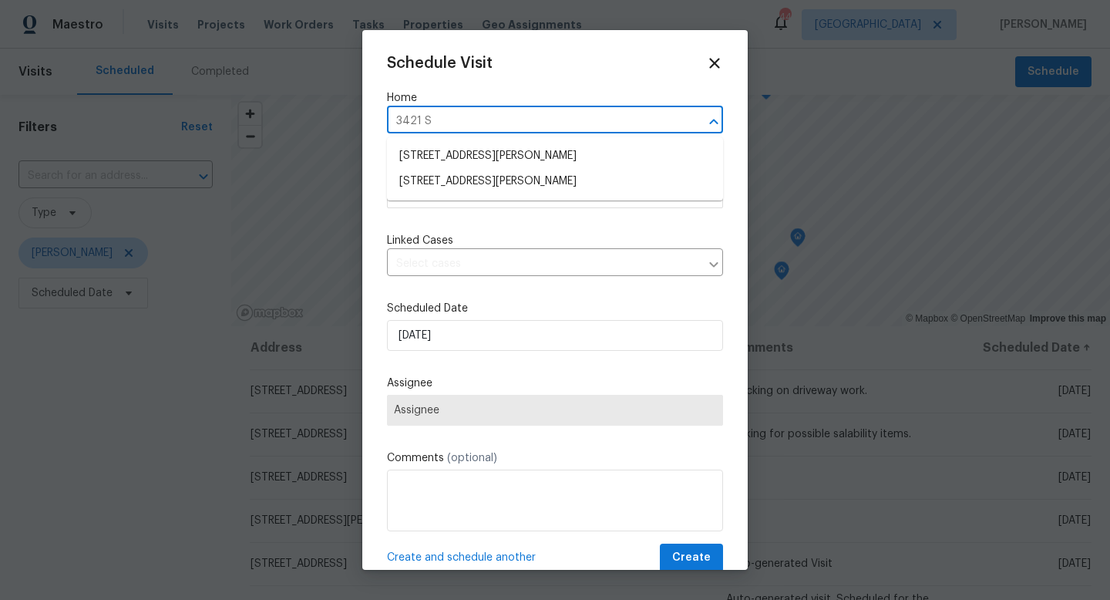
type input "3421 S"
click at [568, 186] on li "3421 S Carter St Apt C, Tampa, FL 33629" at bounding box center [555, 181] width 336 height 25
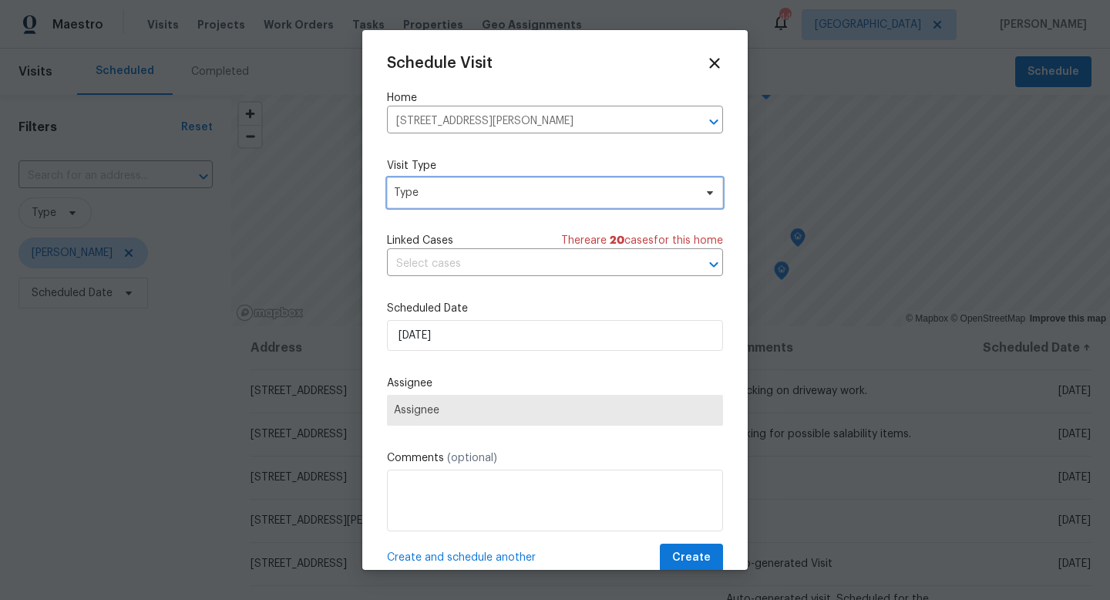
click at [523, 193] on span "Type" at bounding box center [544, 192] width 300 height 15
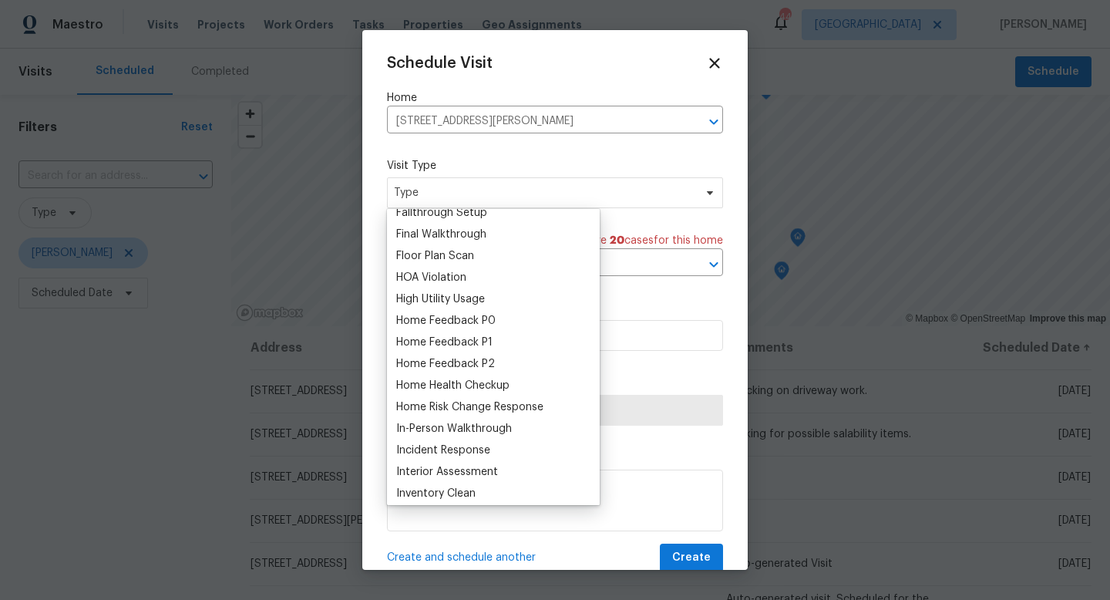
scroll to position [380, 0]
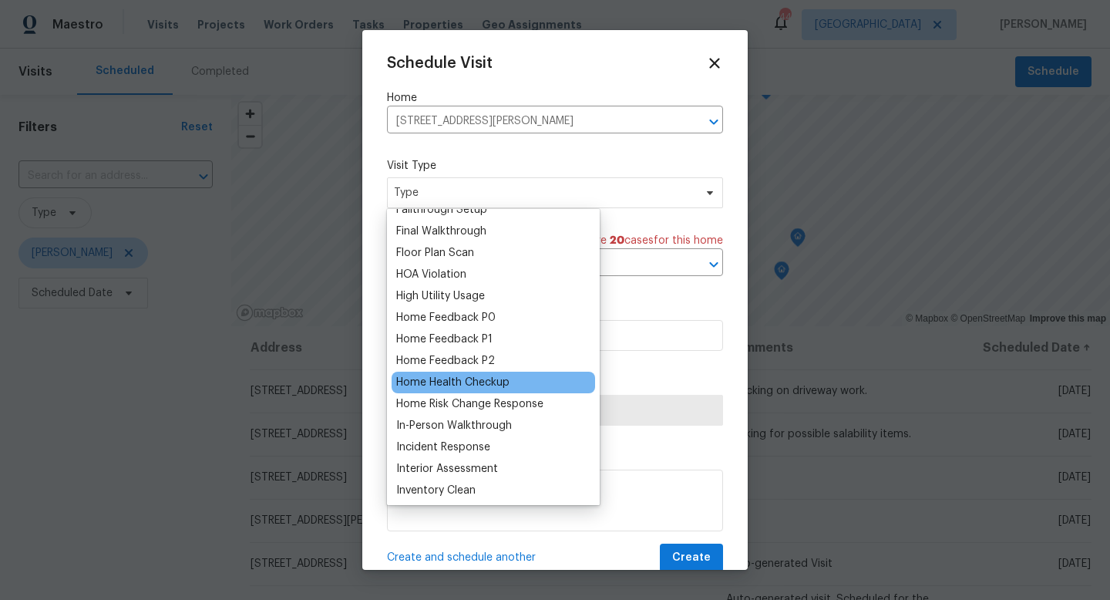
click at [499, 384] on div "Home Health Checkup" at bounding box center [452, 382] width 113 height 15
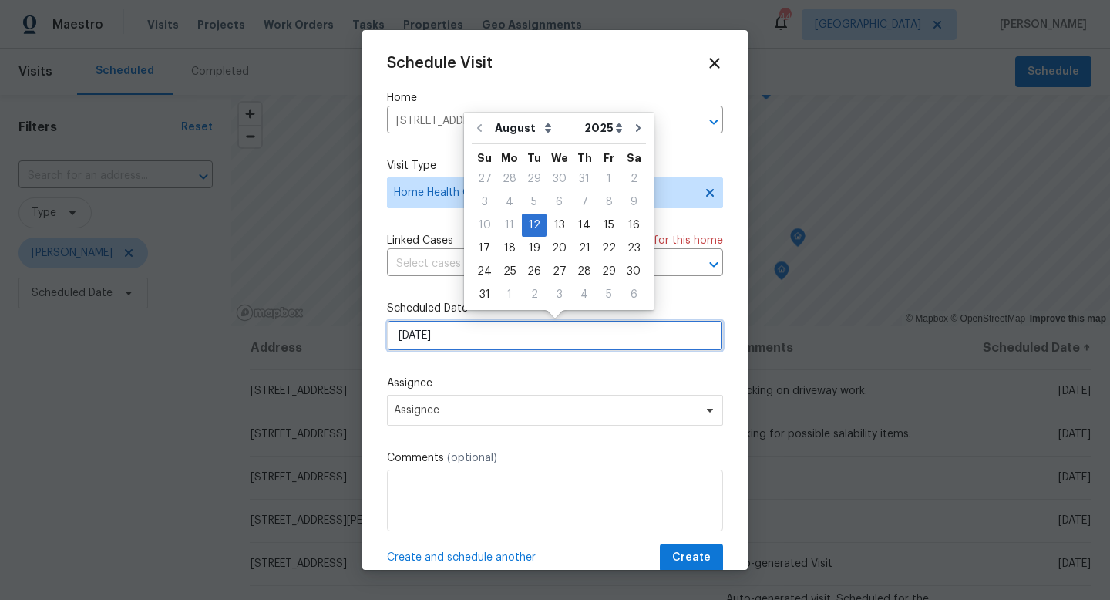
click at [469, 340] on input "8/12/2025" at bounding box center [555, 335] width 336 height 31
click at [555, 220] on div "13" at bounding box center [559, 225] width 25 height 22
type input "8/13/2025"
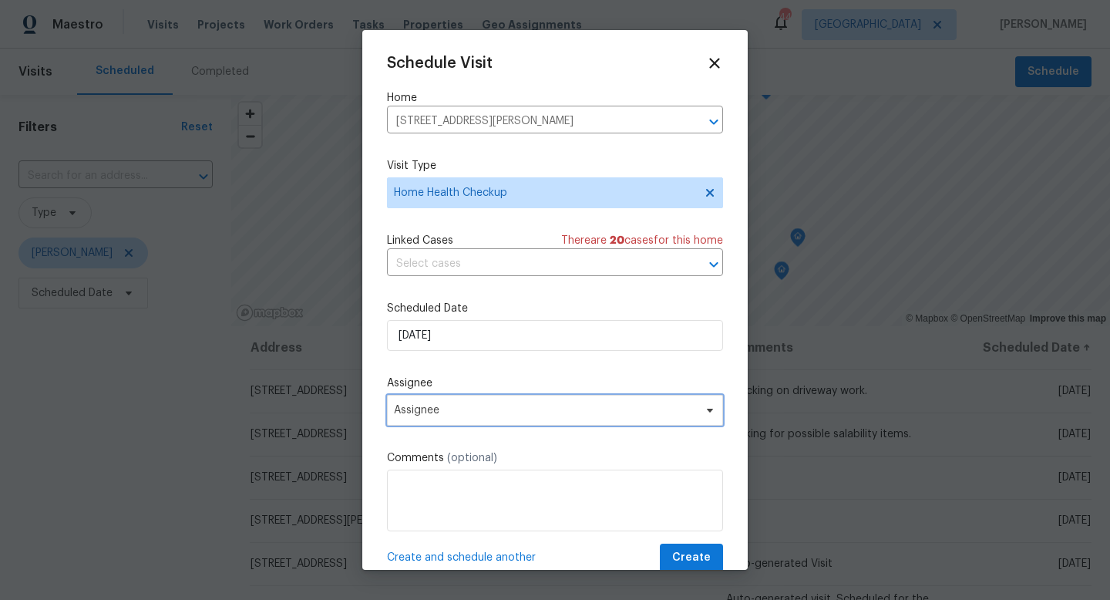
click at [485, 413] on span "Assignee" at bounding box center [545, 410] width 302 height 12
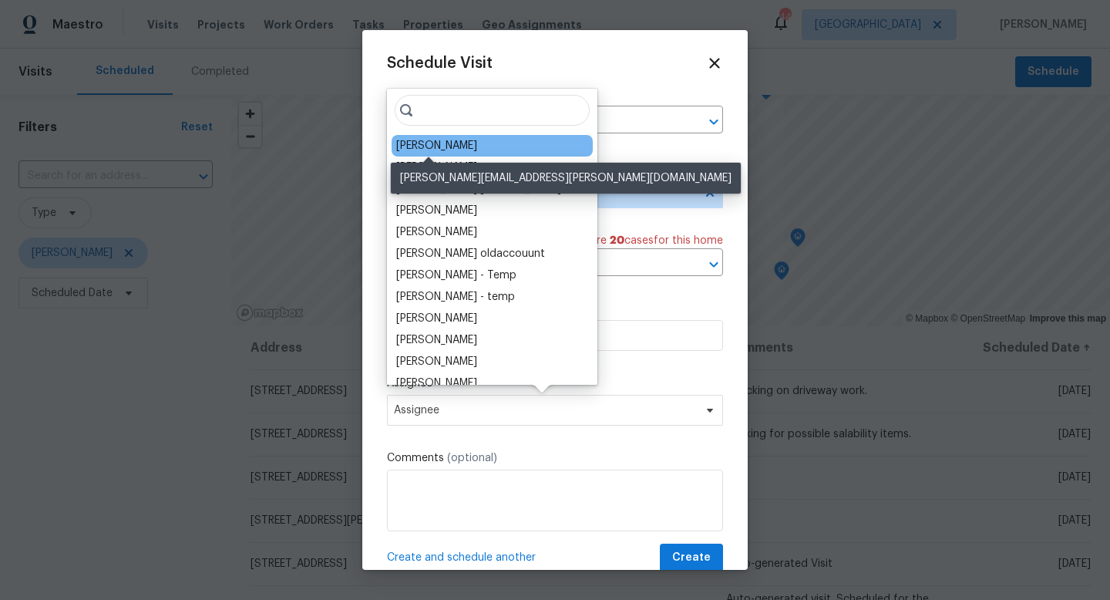
click at [428, 147] on div "[PERSON_NAME]" at bounding box center [436, 145] width 81 height 15
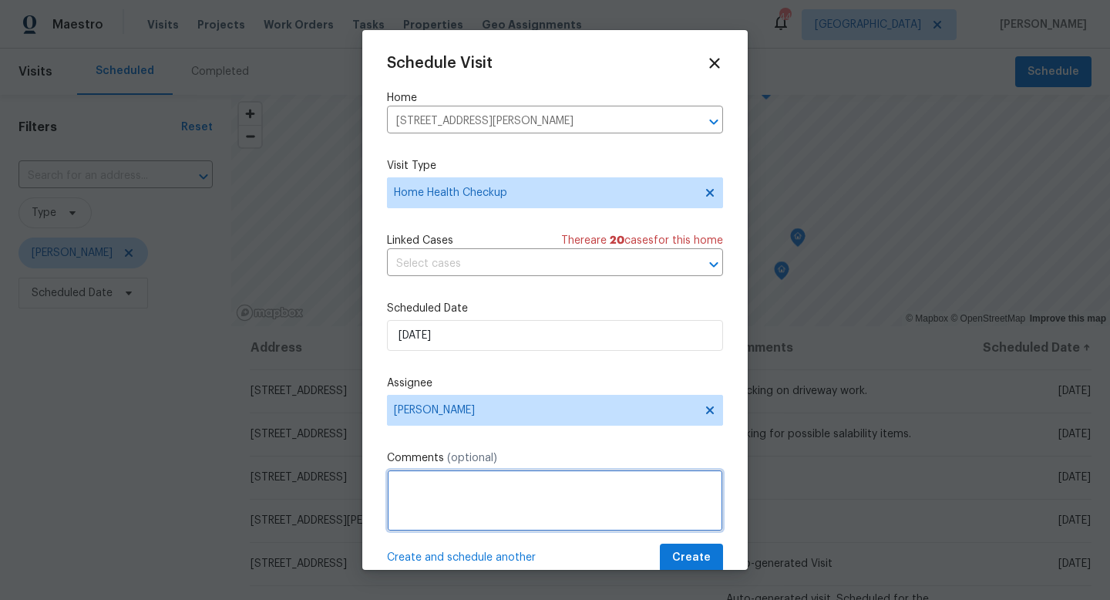
click at [452, 511] on textarea at bounding box center [555, 500] width 336 height 62
type textarea "Looking for salability items."
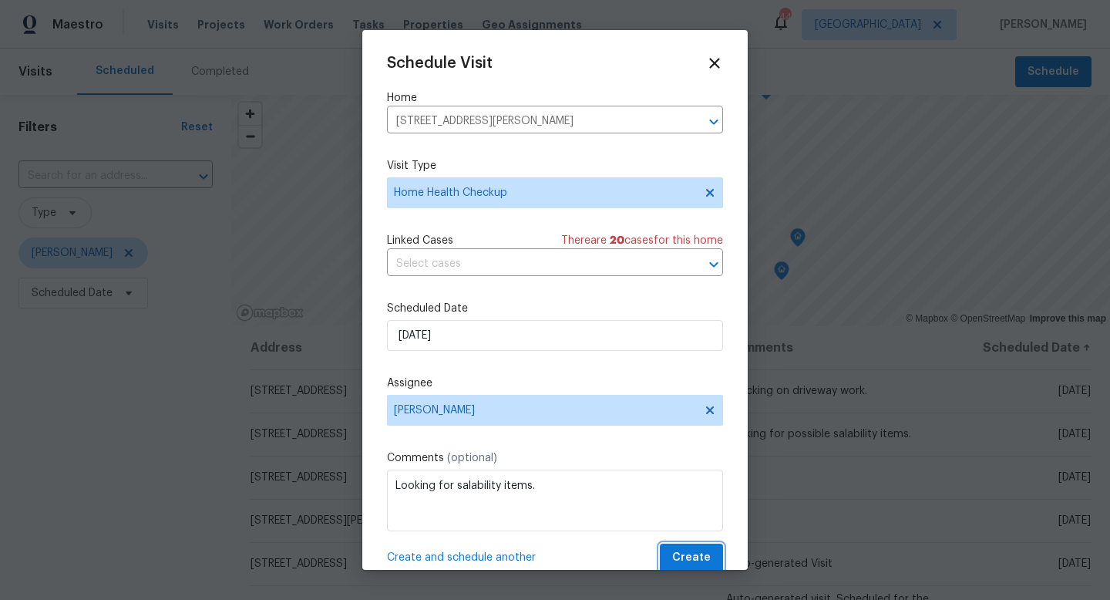
click at [697, 560] on span "Create" at bounding box center [691, 557] width 39 height 19
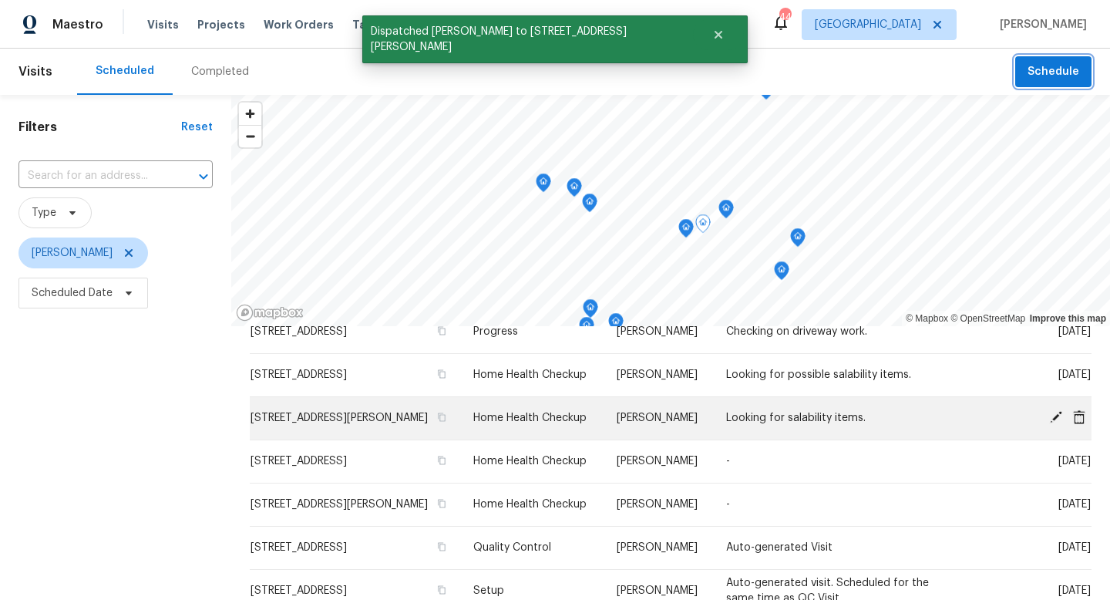
scroll to position [0, 0]
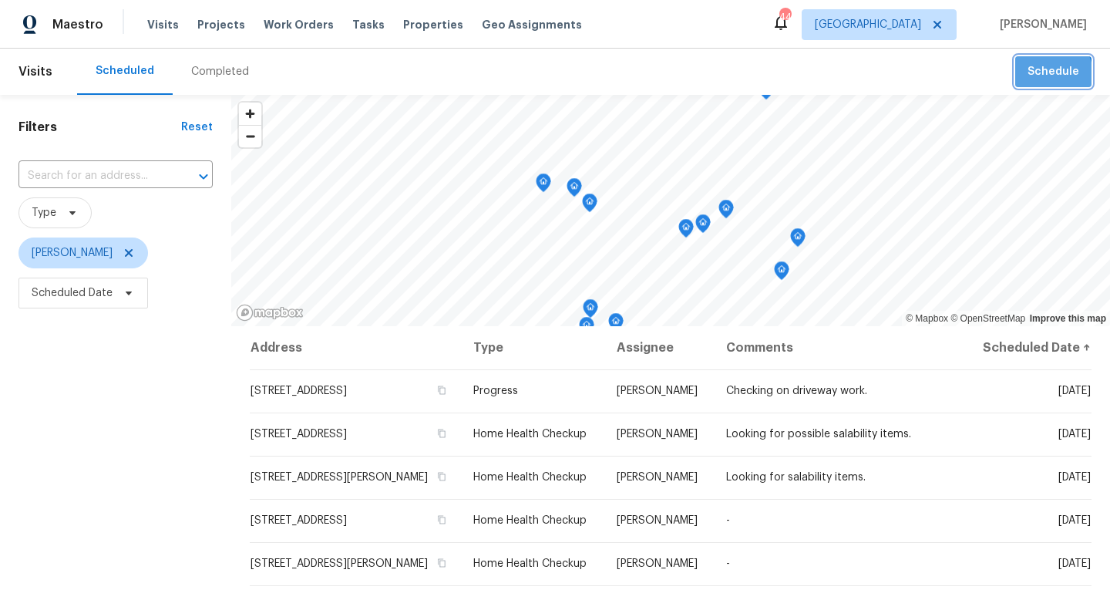
click at [1038, 79] on span "Schedule" at bounding box center [1054, 71] width 52 height 19
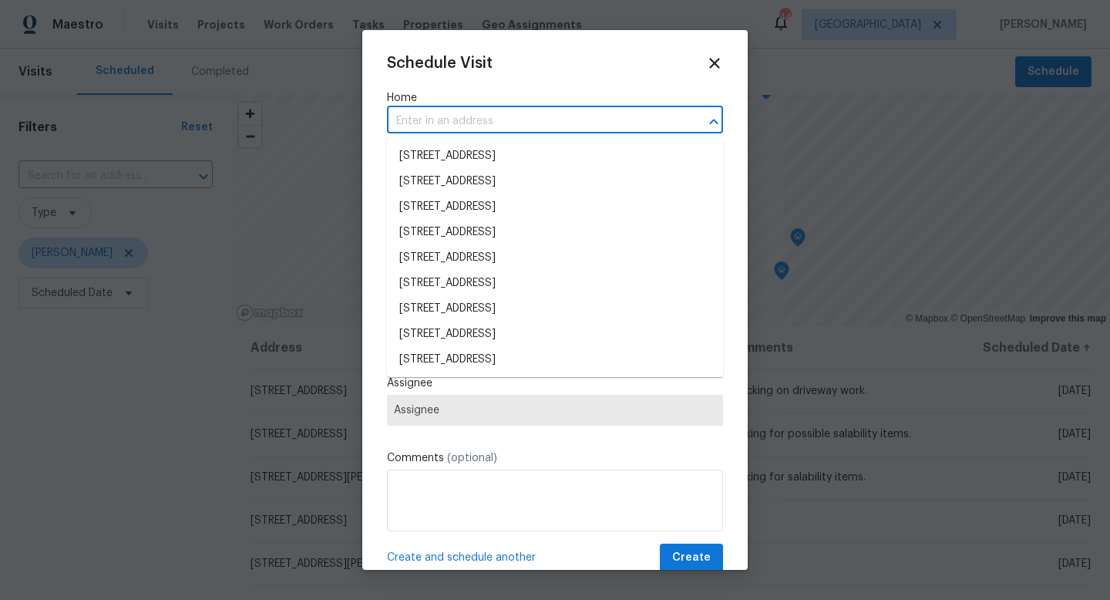
click at [590, 114] on input "text" at bounding box center [533, 121] width 293 height 24
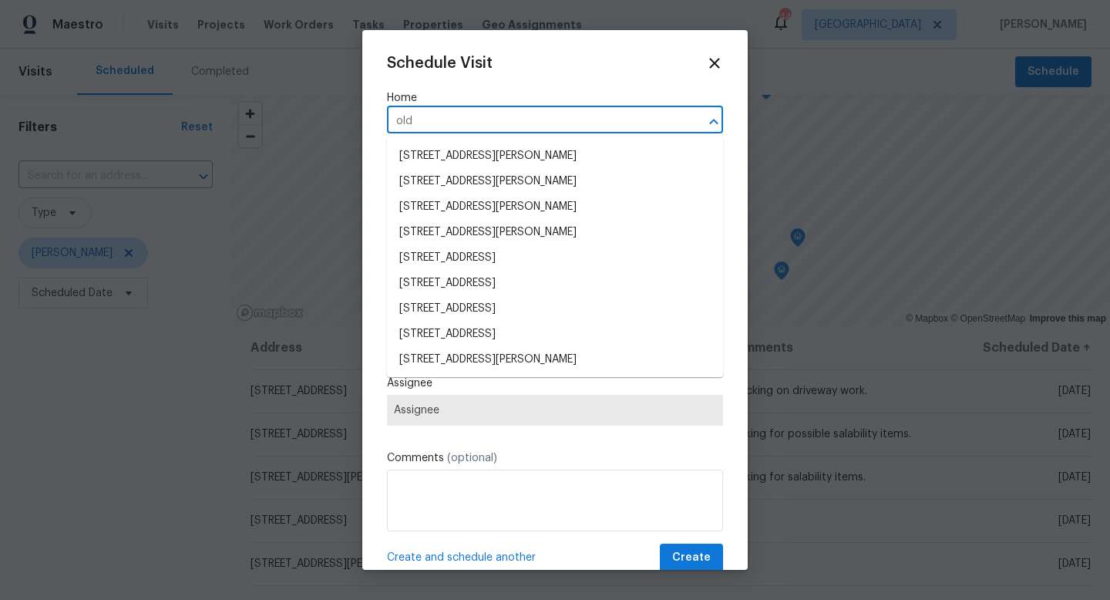
type input "old"
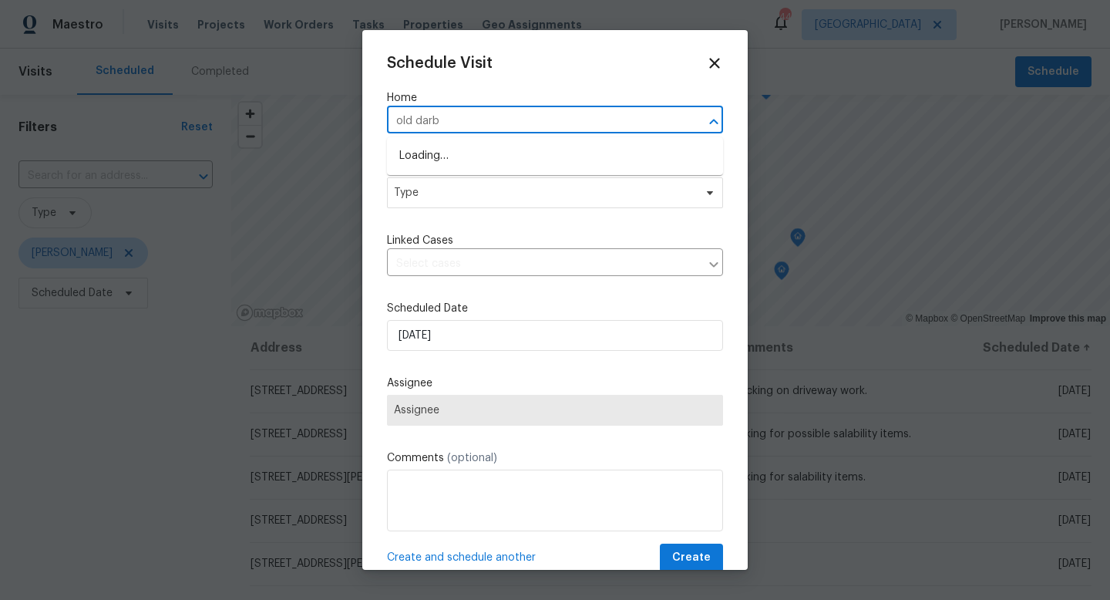
type input "old darby"
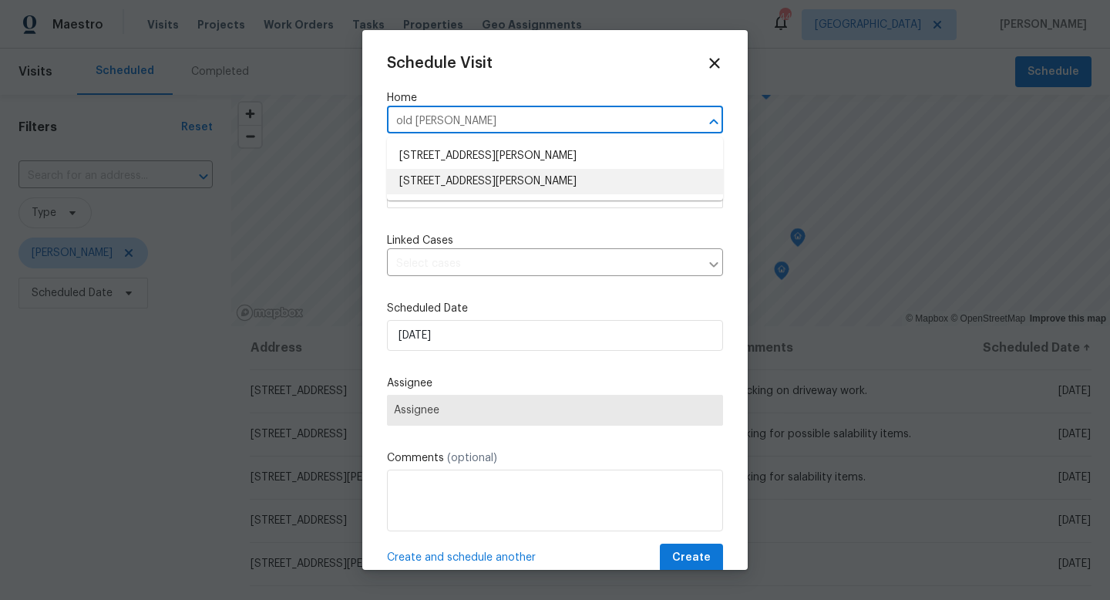
click at [422, 176] on li "807 Old Darby St, Seffner, FL 33584" at bounding box center [555, 181] width 336 height 25
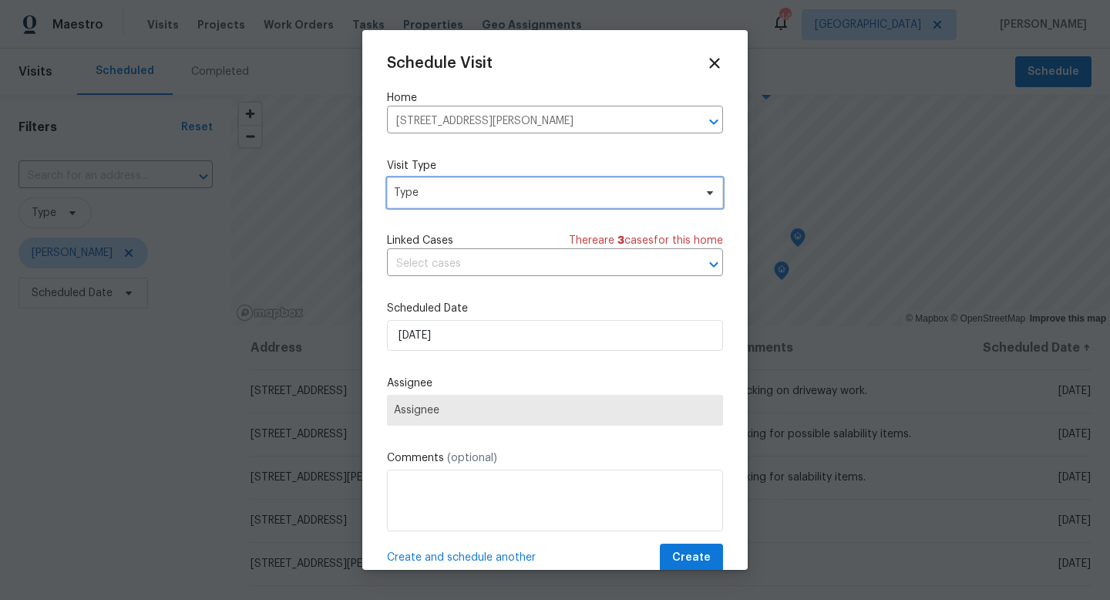
click at [422, 192] on span "Type" at bounding box center [544, 192] width 300 height 15
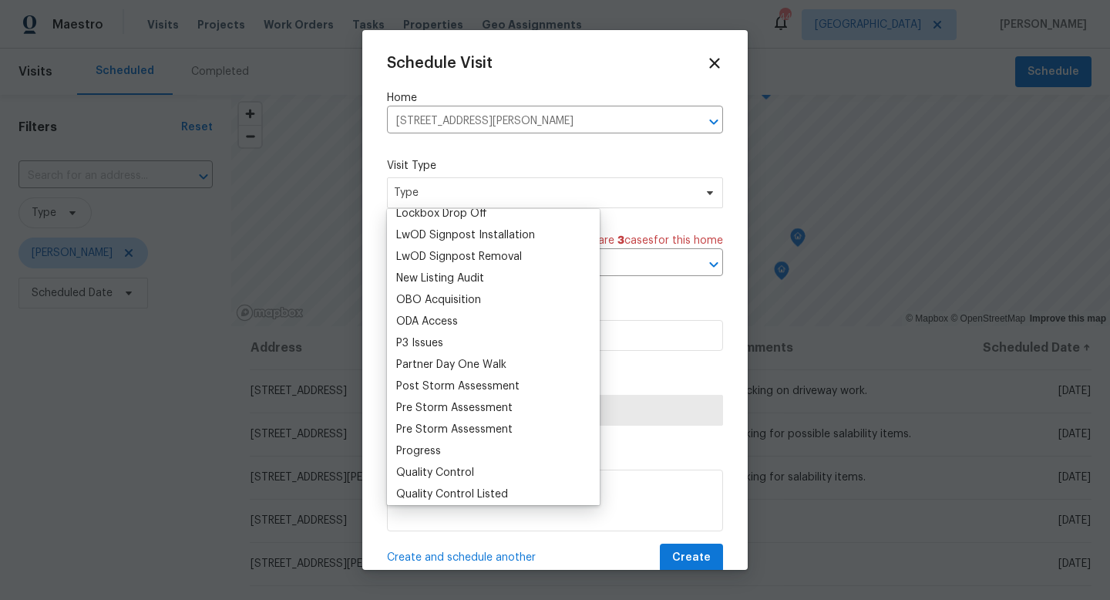
scroll to position [809, 0]
click at [452, 443] on div "Progress" at bounding box center [494, 450] width 204 height 22
click at [433, 446] on div "Progress" at bounding box center [418, 449] width 45 height 15
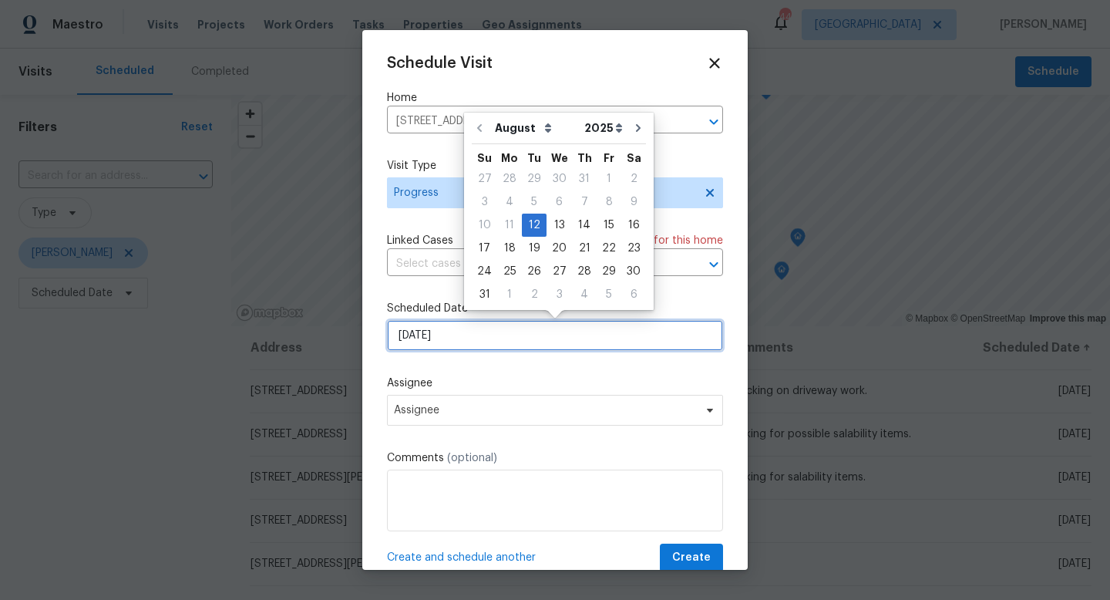
click at [469, 329] on input "8/12/2025" at bounding box center [555, 335] width 336 height 31
click at [555, 217] on div "13" at bounding box center [559, 225] width 25 height 22
type input "8/13/2025"
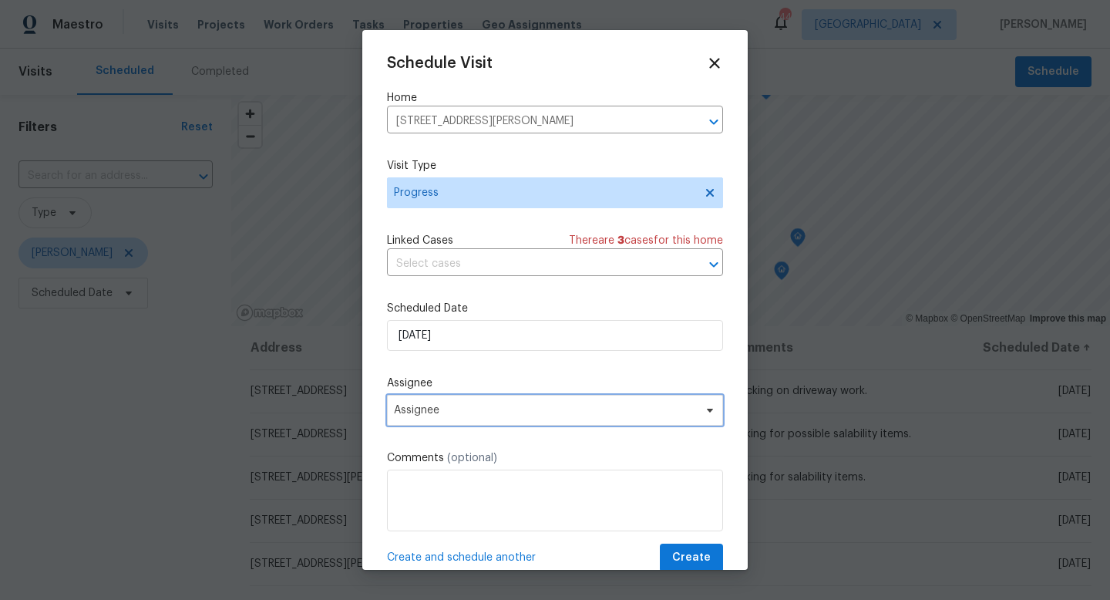
click at [498, 401] on span "Assignee" at bounding box center [555, 410] width 336 height 31
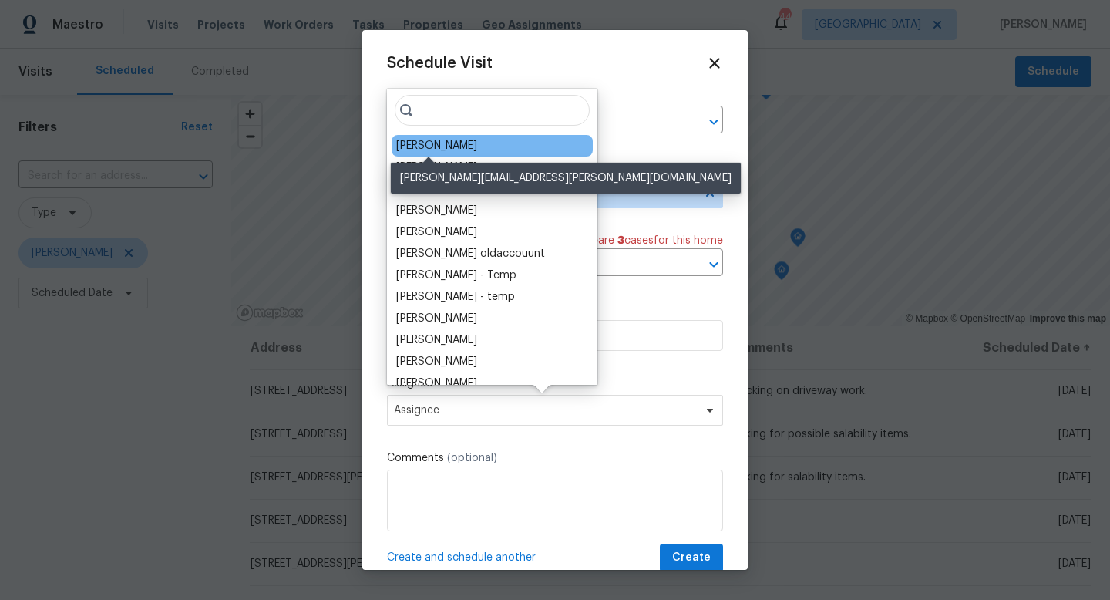
click at [411, 150] on div "[PERSON_NAME]" at bounding box center [436, 145] width 81 height 15
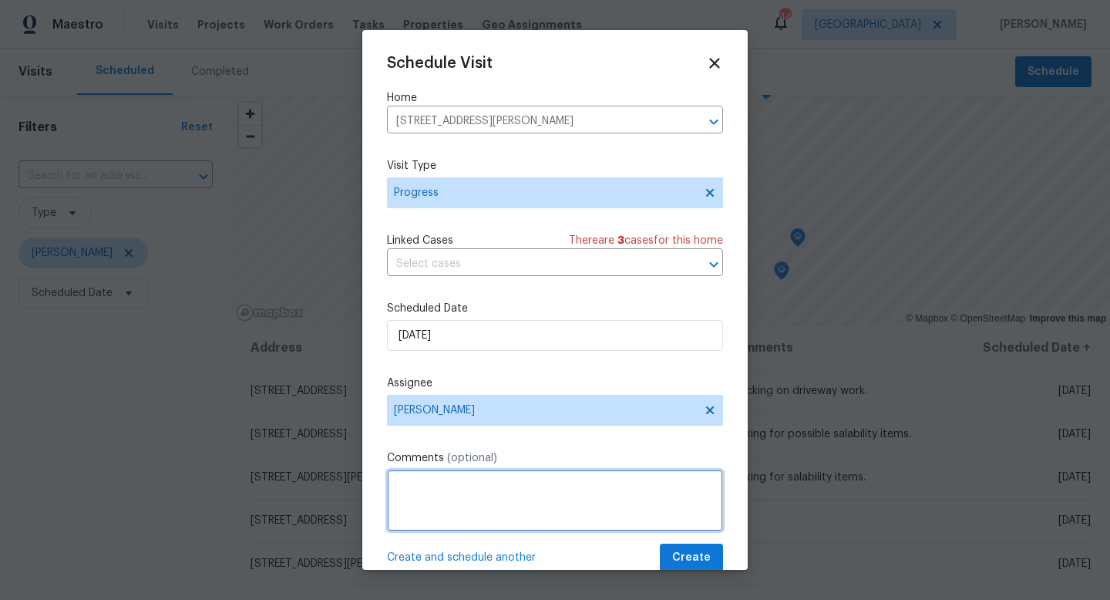
click at [438, 488] on textarea at bounding box center [555, 500] width 336 height 62
type textarea "Meeting GC on site to discuss certain items."
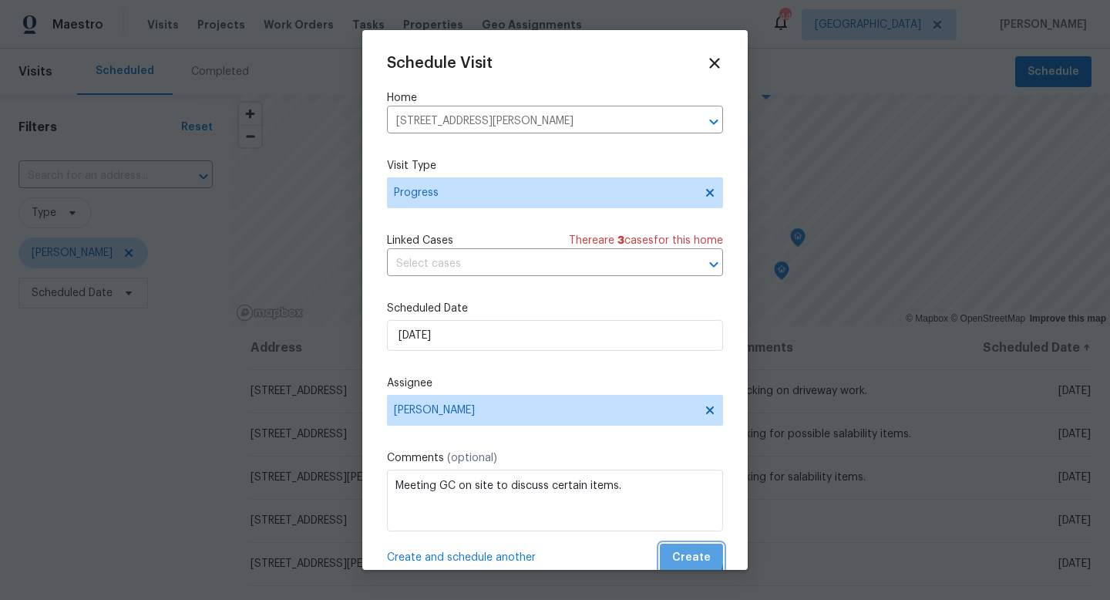
click at [679, 555] on span "Create" at bounding box center [691, 557] width 39 height 19
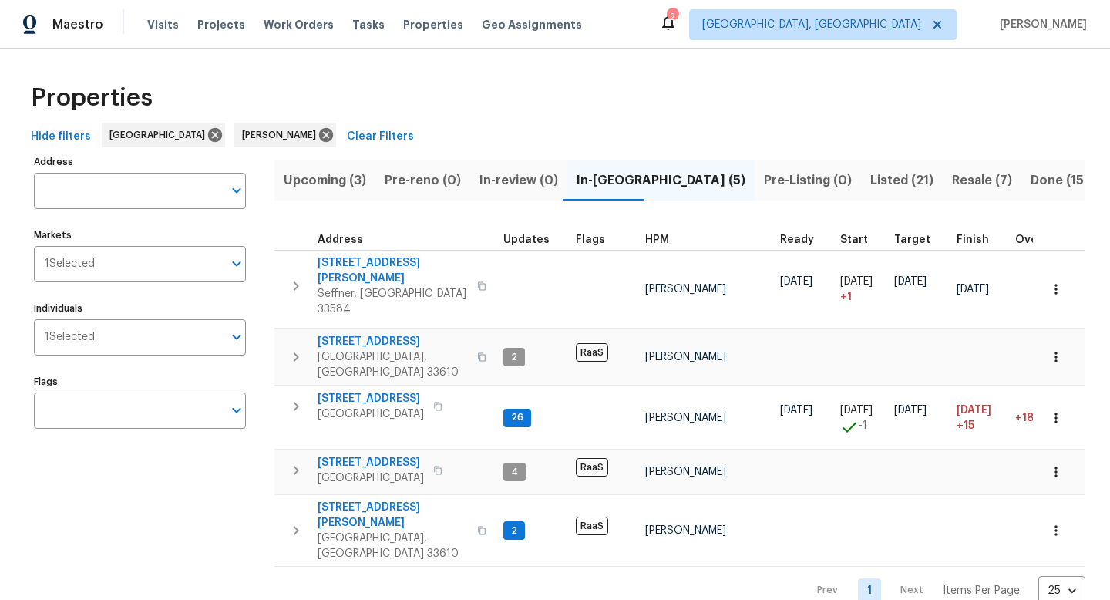
click at [870, 178] on span "Listed (21)" at bounding box center [901, 181] width 63 height 22
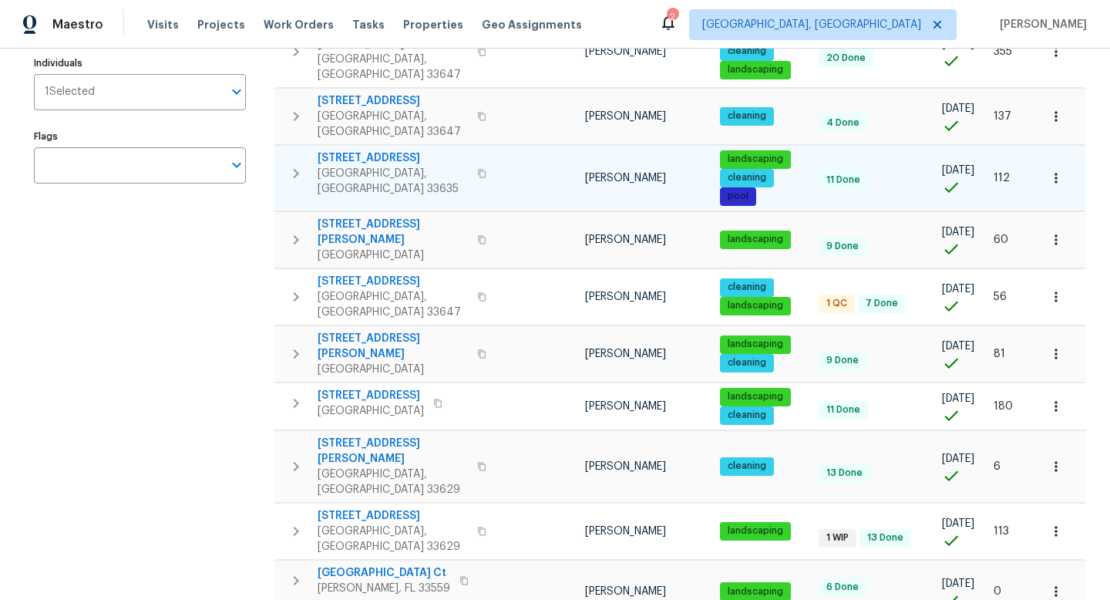
scroll to position [247, 0]
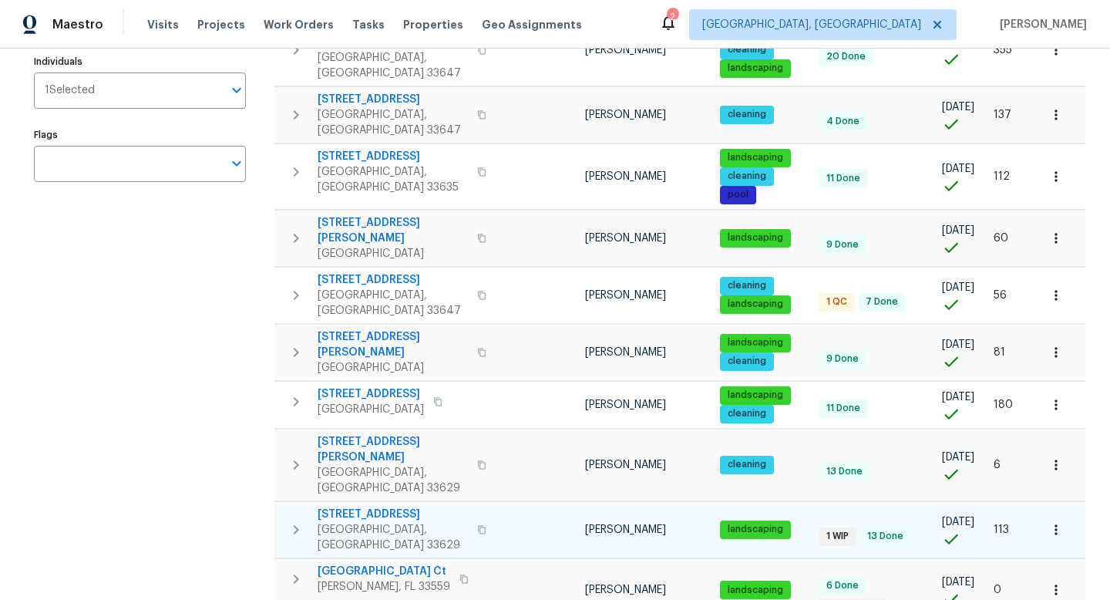
click at [421, 506] on span "1905 S West Shore Blvd" at bounding box center [393, 513] width 150 height 15
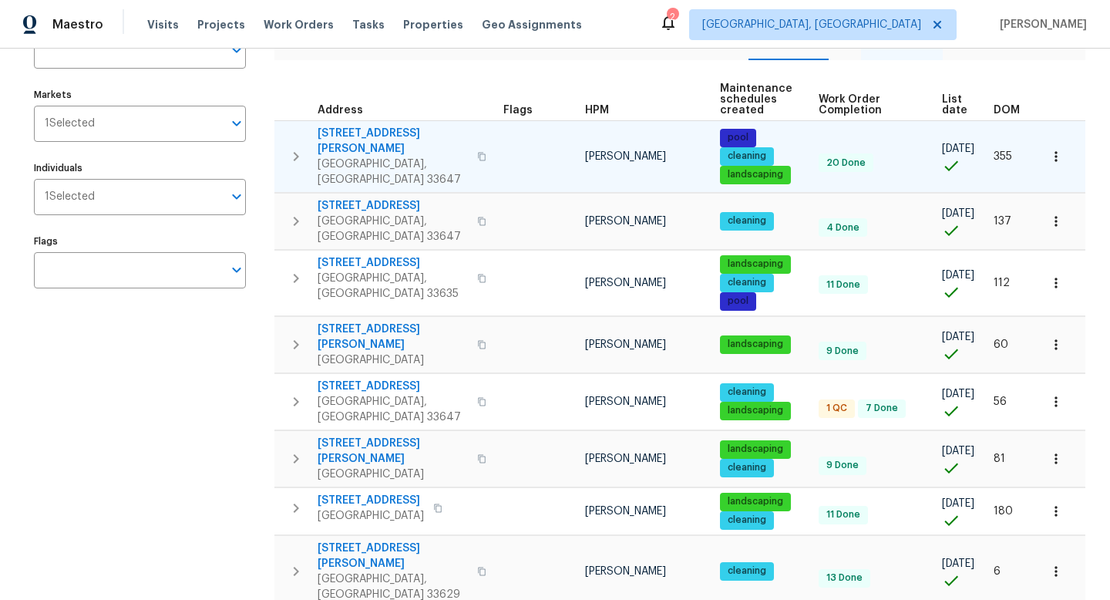
scroll to position [0, 0]
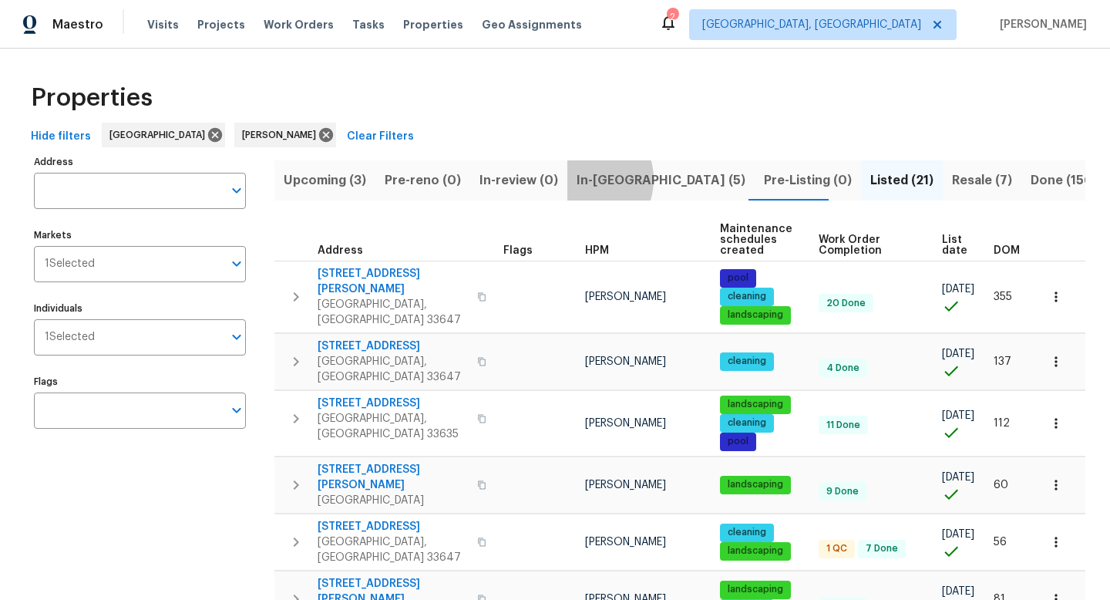
click at [579, 179] on span "In-reno (5)" at bounding box center [661, 181] width 169 height 22
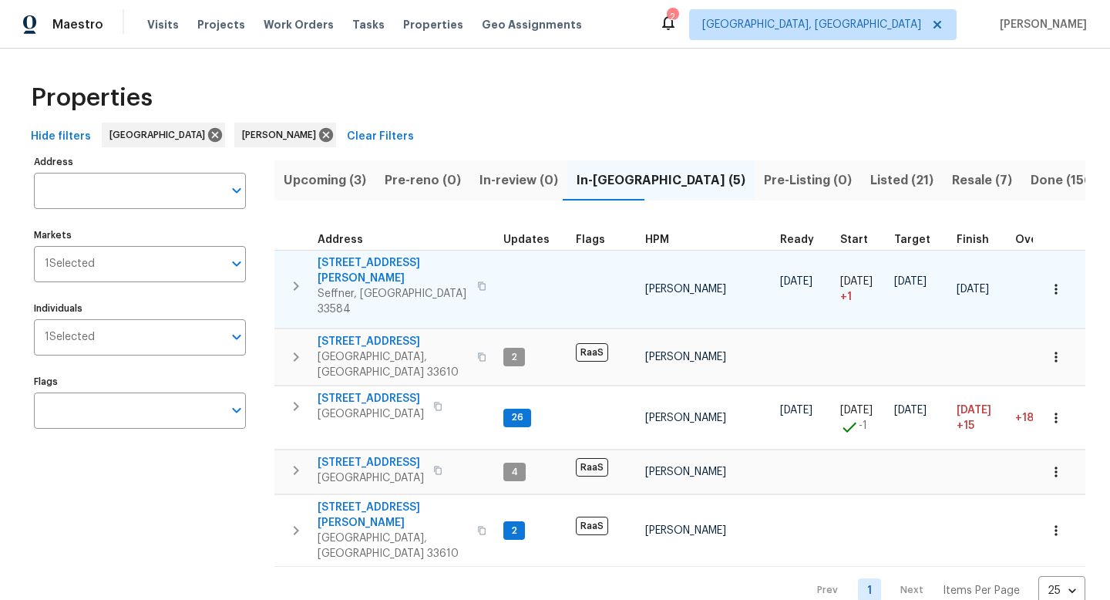
click at [329, 262] on span "807 Old Darby St" at bounding box center [393, 270] width 150 height 31
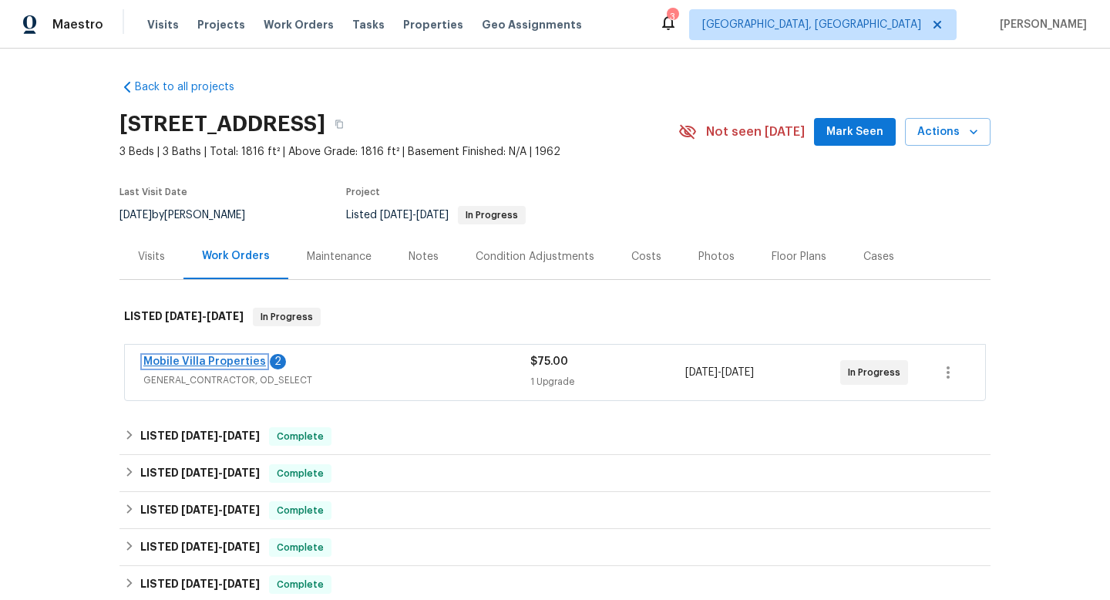
click at [239, 361] on link "Mobile Villa Properties" at bounding box center [204, 361] width 123 height 11
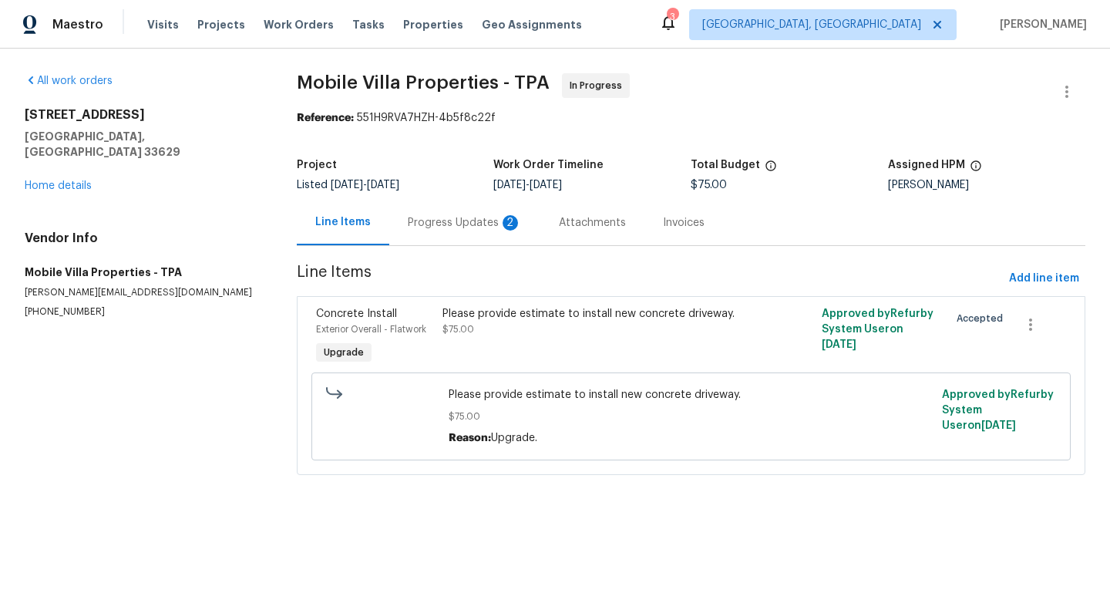
click at [439, 223] on div "Progress Updates 2" at bounding box center [465, 222] width 114 height 15
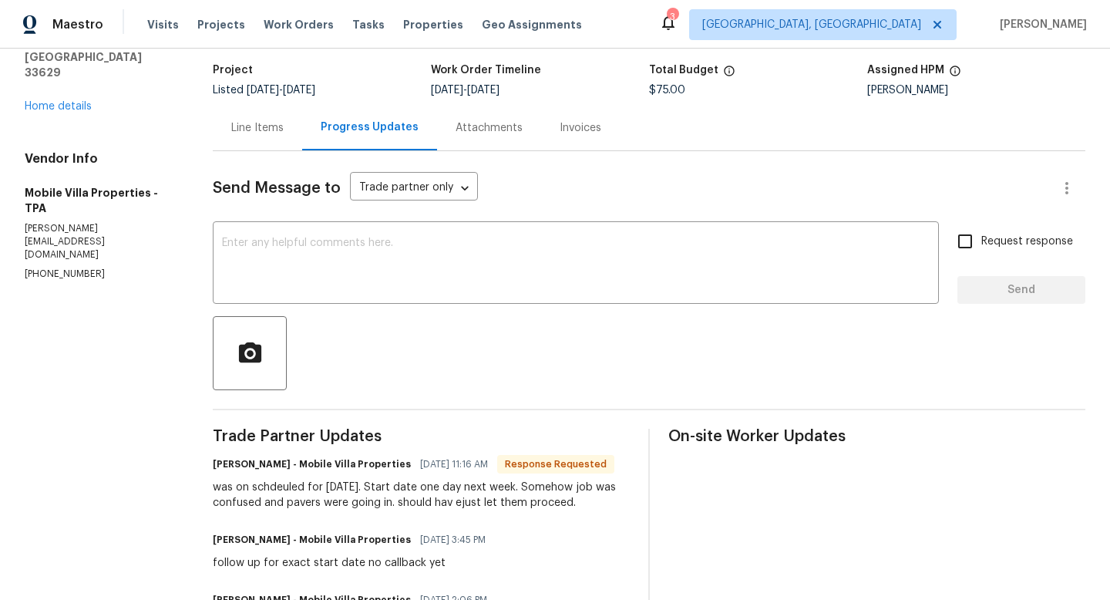
scroll to position [96, 0]
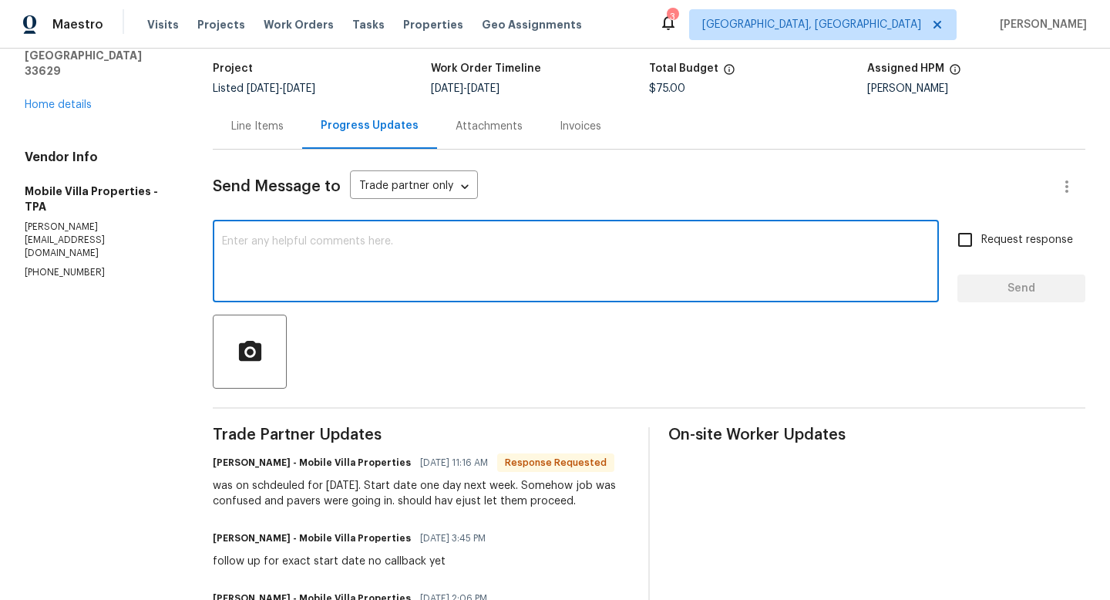
click at [348, 274] on textarea at bounding box center [576, 263] width 708 height 54
type textarea "Thank you"
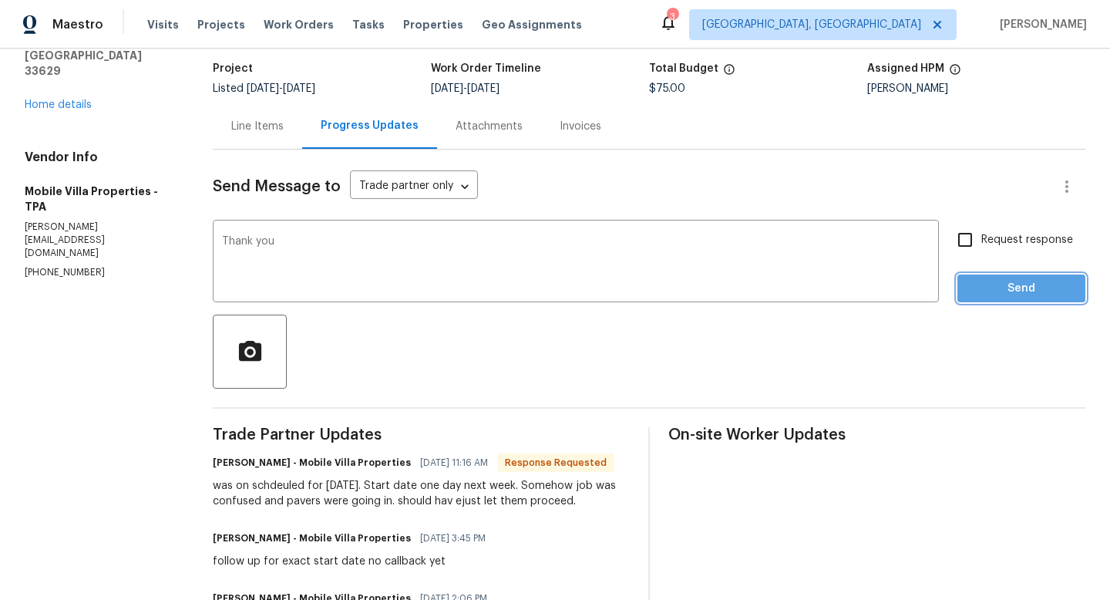
click at [986, 288] on span "Send" at bounding box center [1021, 288] width 103 height 19
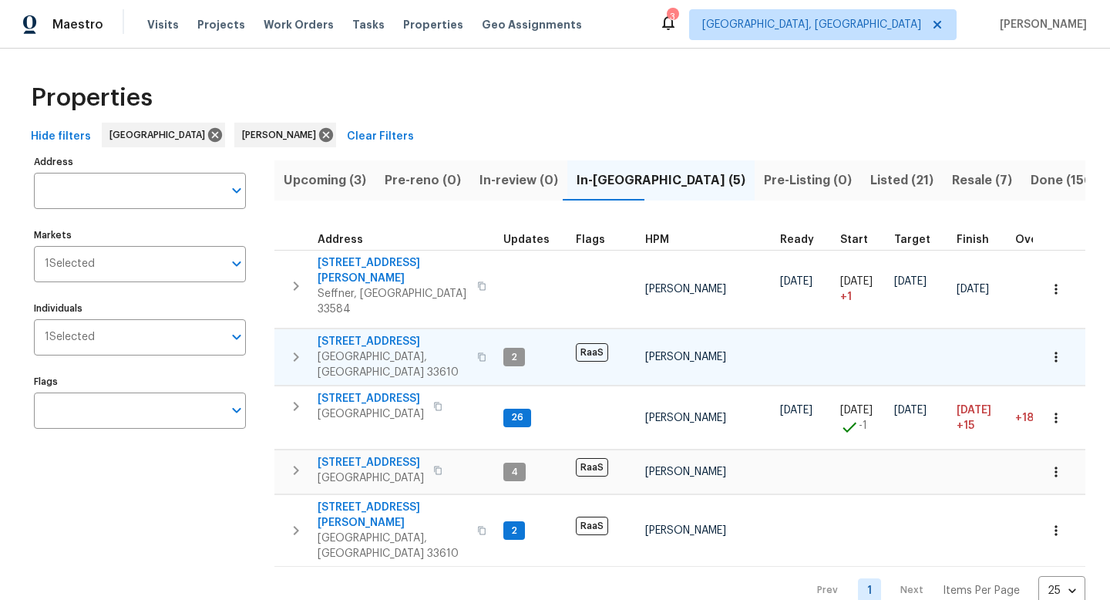
click at [362, 334] on span "2634 E 38th Ave" at bounding box center [393, 341] width 150 height 15
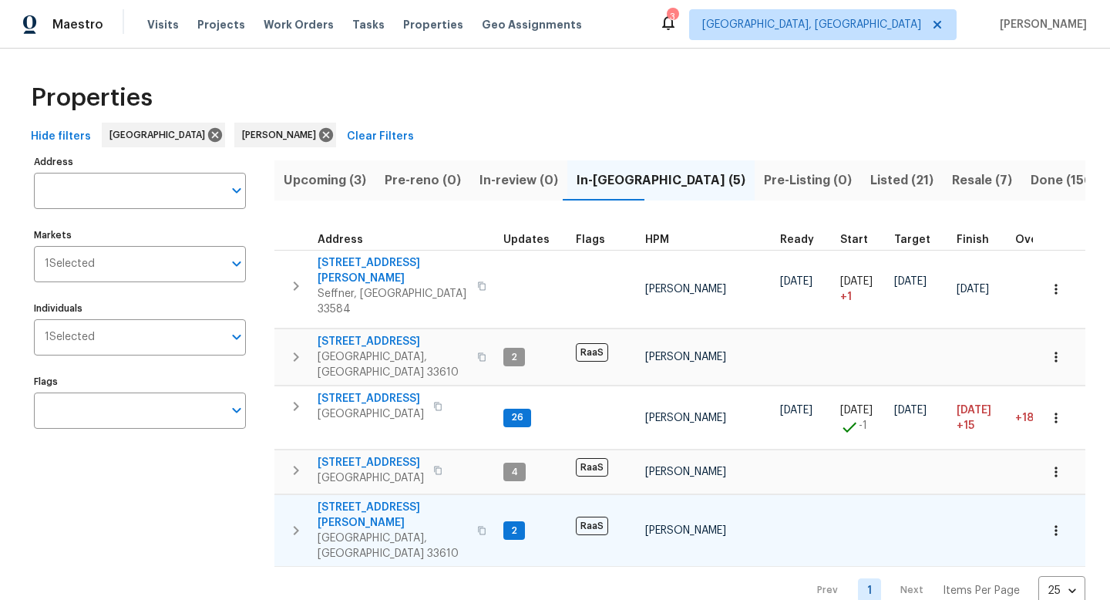
click at [365, 500] on span "4226 E Emma St" at bounding box center [393, 515] width 150 height 31
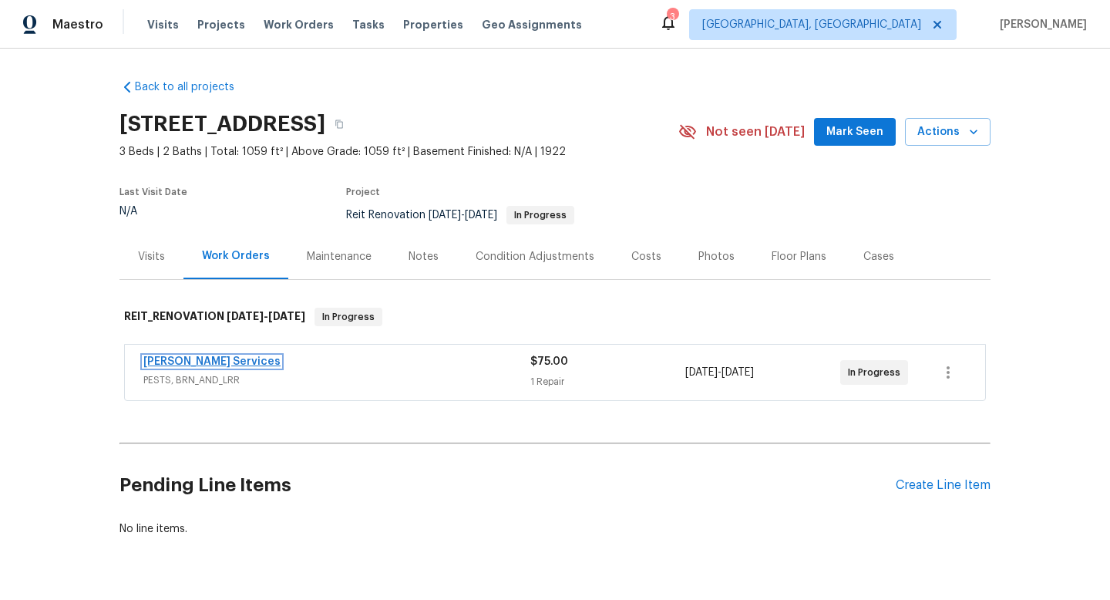
click at [197, 358] on link "Massey Services" at bounding box center [211, 361] width 137 height 11
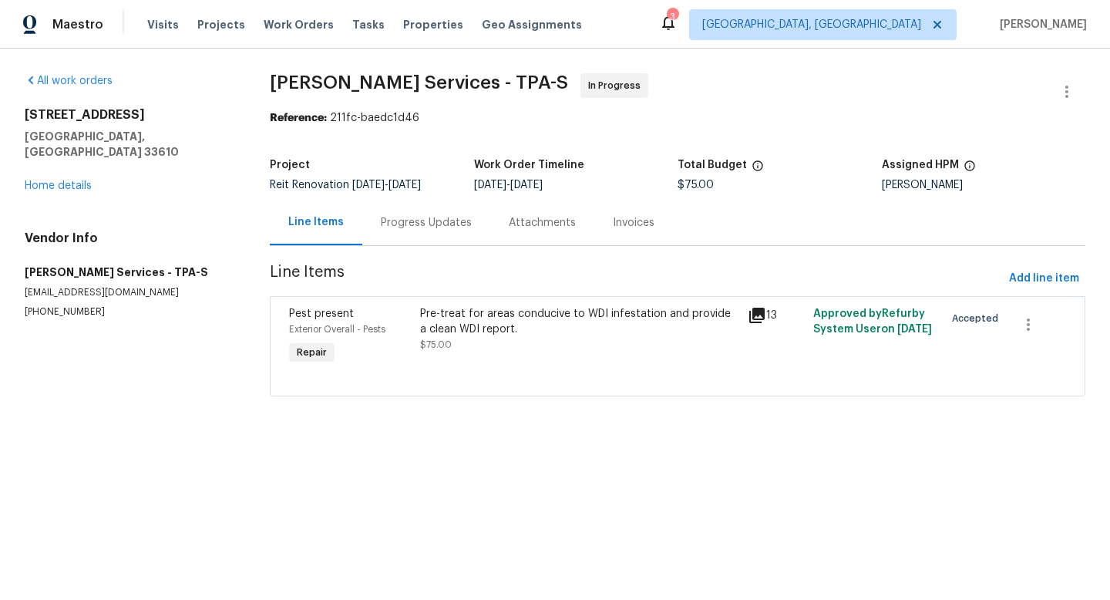
click at [411, 230] on div "Progress Updates" at bounding box center [426, 222] width 91 height 15
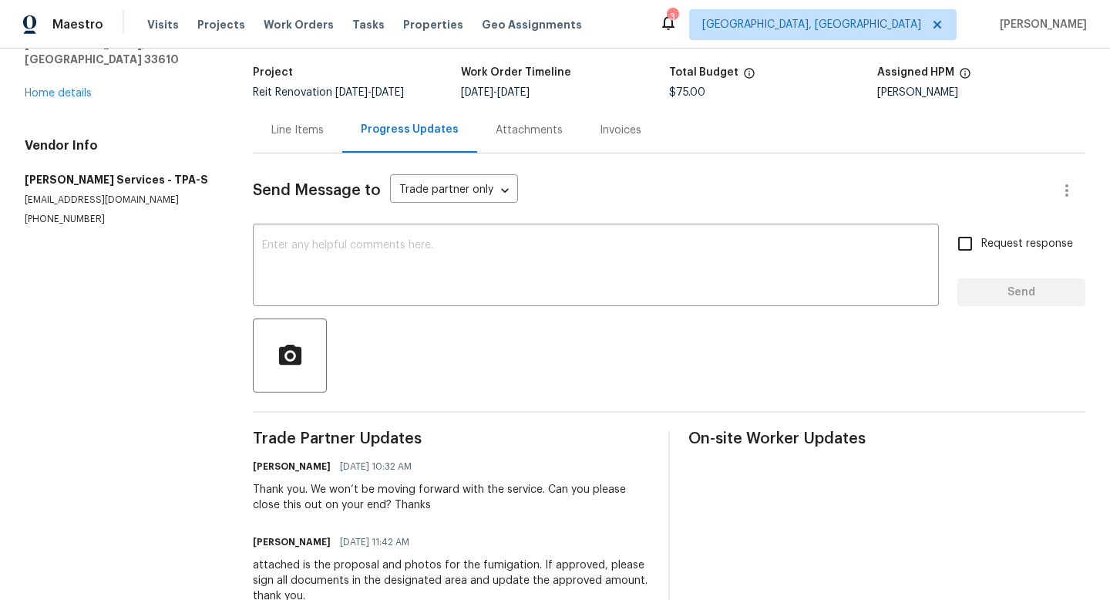
scroll to position [81, 0]
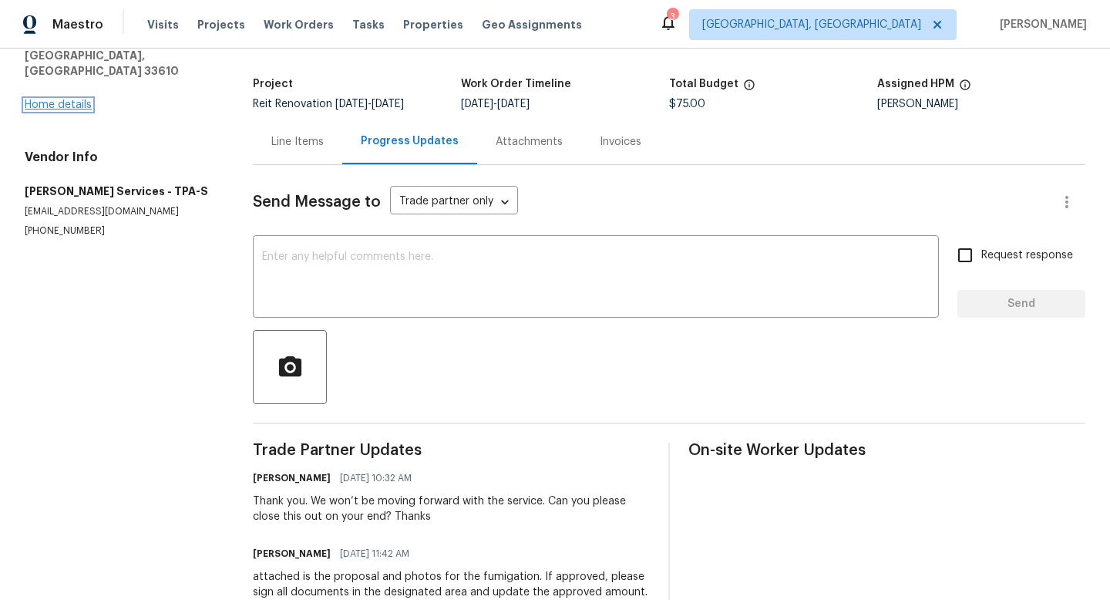
click at [58, 99] on link "Home details" at bounding box center [58, 104] width 67 height 11
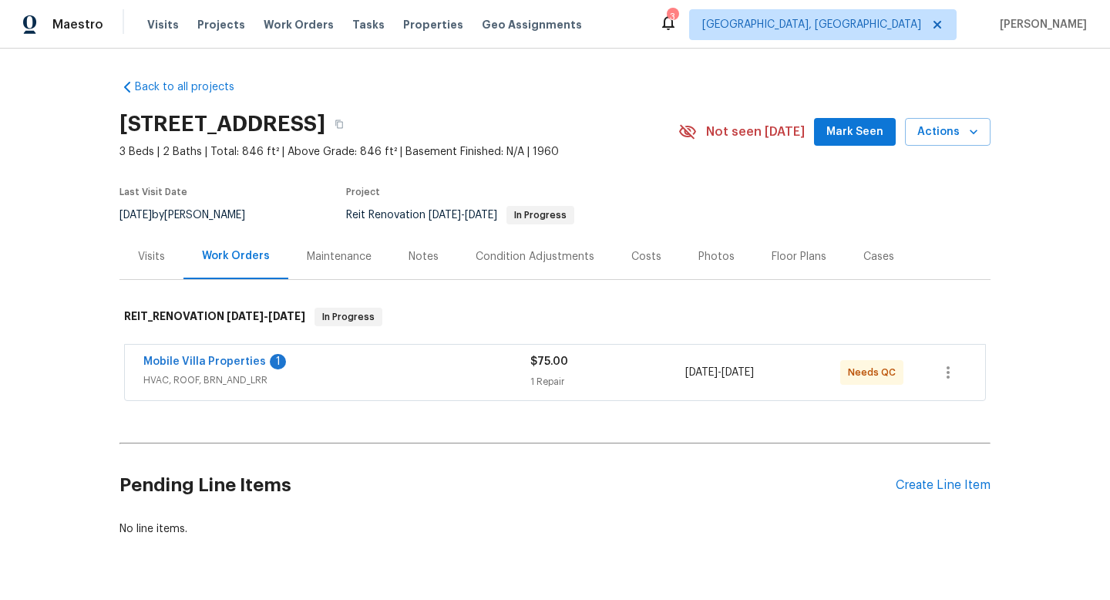
click at [326, 260] on div "Maintenance" at bounding box center [339, 256] width 65 height 15
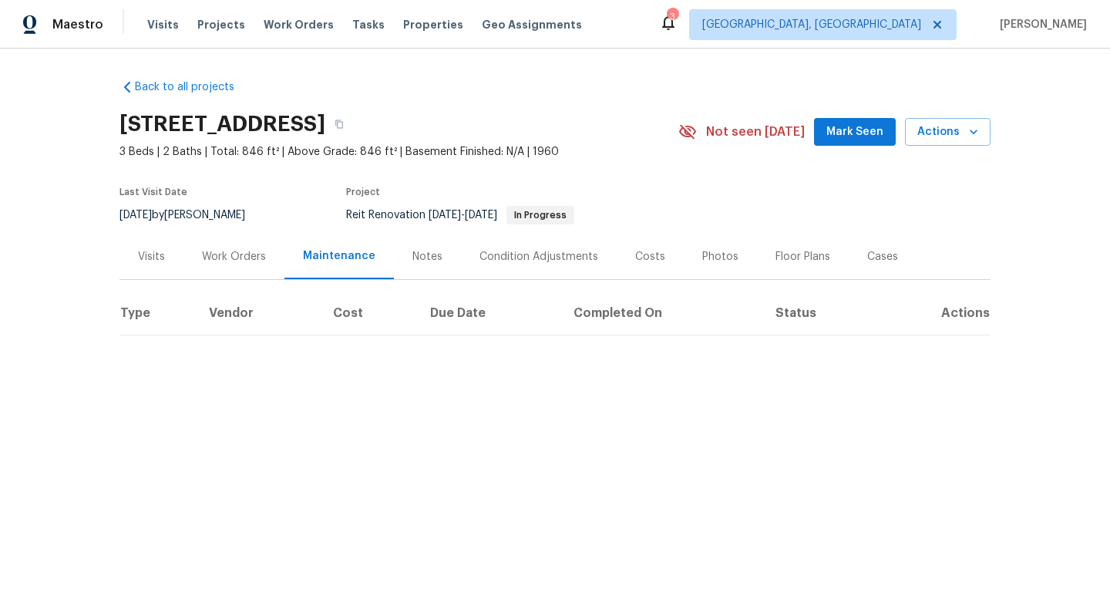
click at [249, 255] on div "Work Orders" at bounding box center [234, 256] width 64 height 15
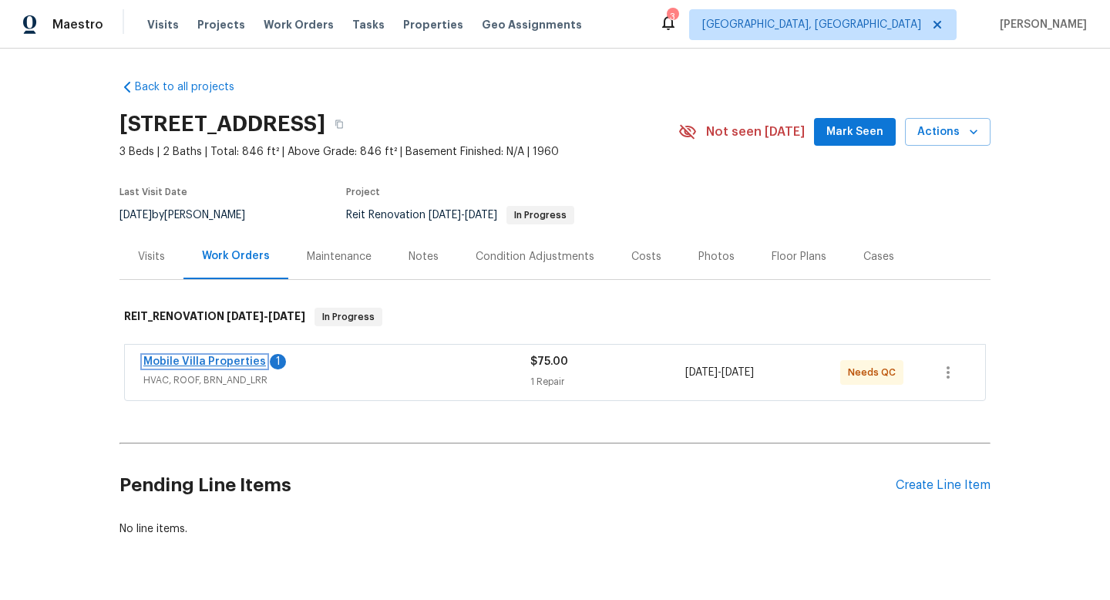
click at [210, 366] on link "Mobile Villa Properties" at bounding box center [204, 361] width 123 height 11
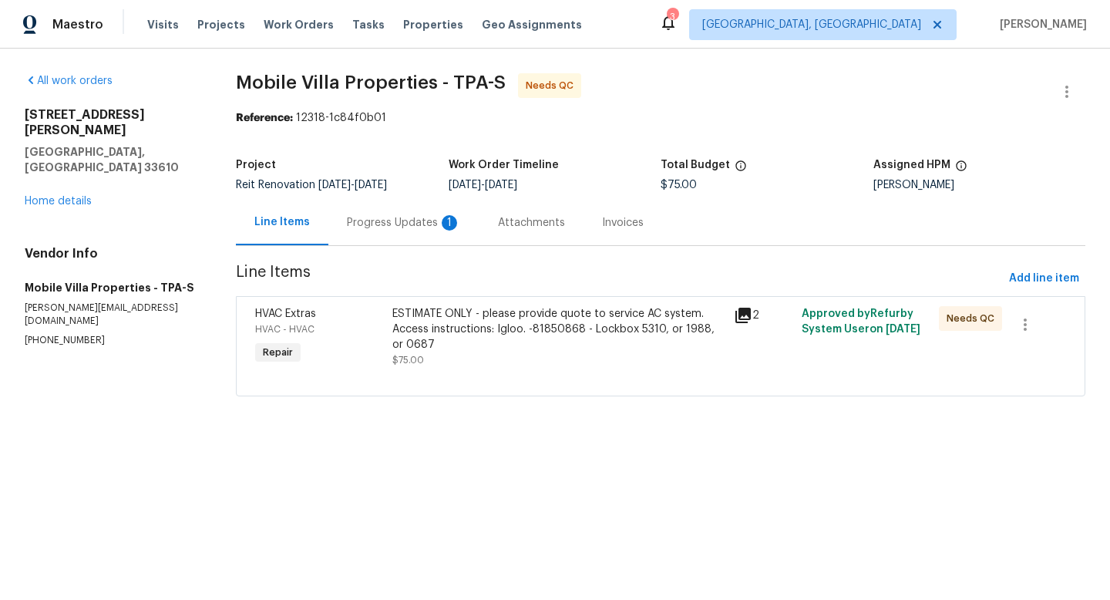
click at [391, 234] on div "Progress Updates 1" at bounding box center [403, 222] width 151 height 45
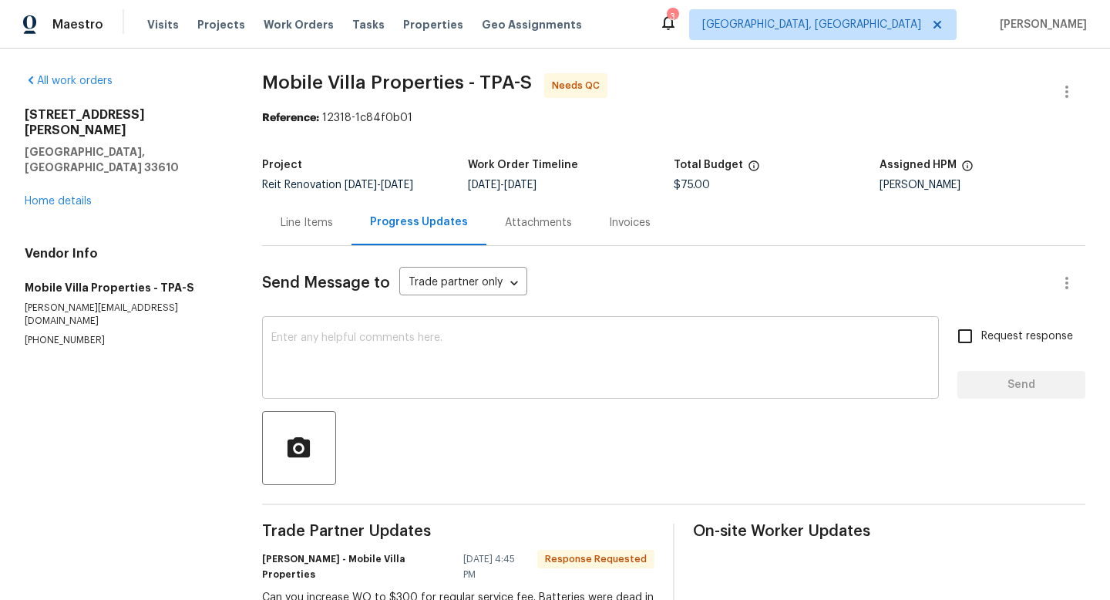
scroll to position [124, 0]
